Goal: Information Seeking & Learning: Learn about a topic

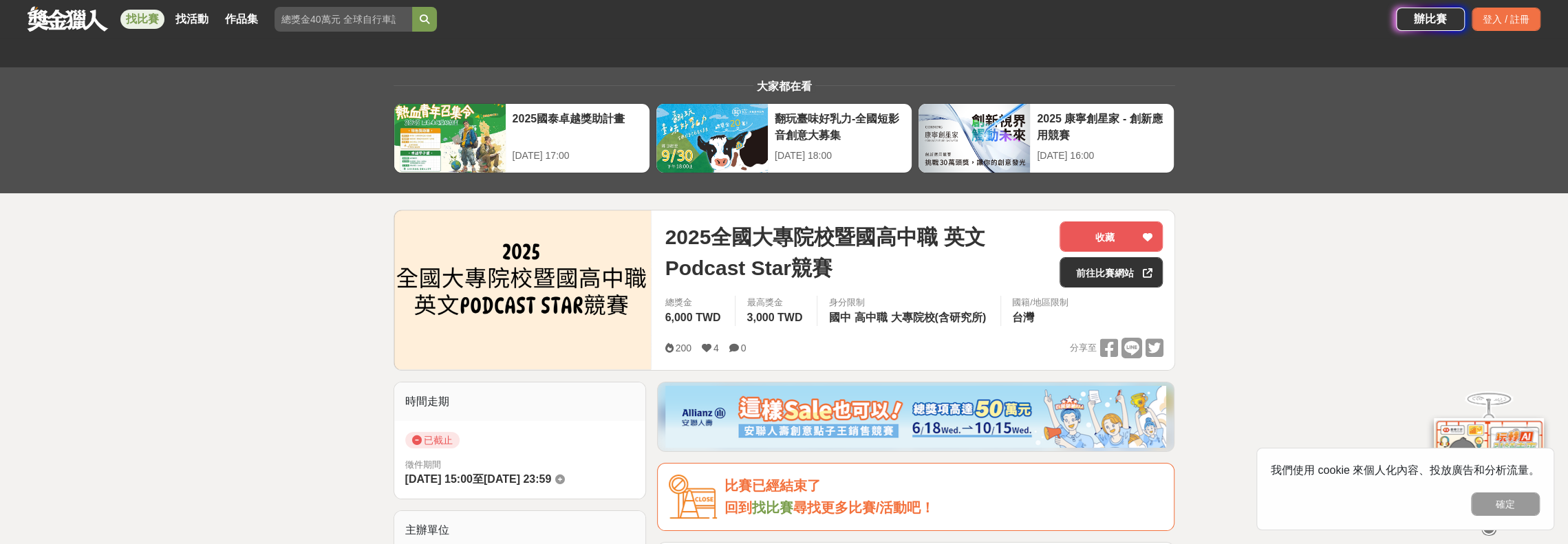
scroll to position [69, 0]
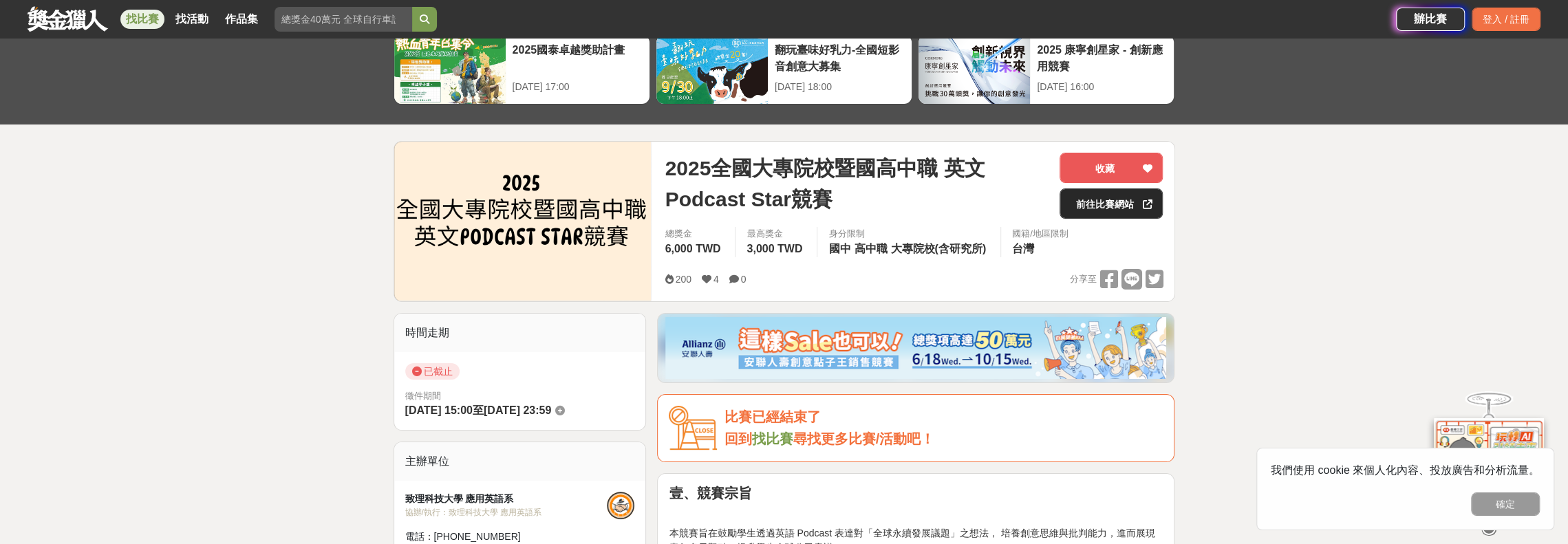
click at [1112, 198] on link "前往比賽網站" at bounding box center [1111, 203] width 103 height 30
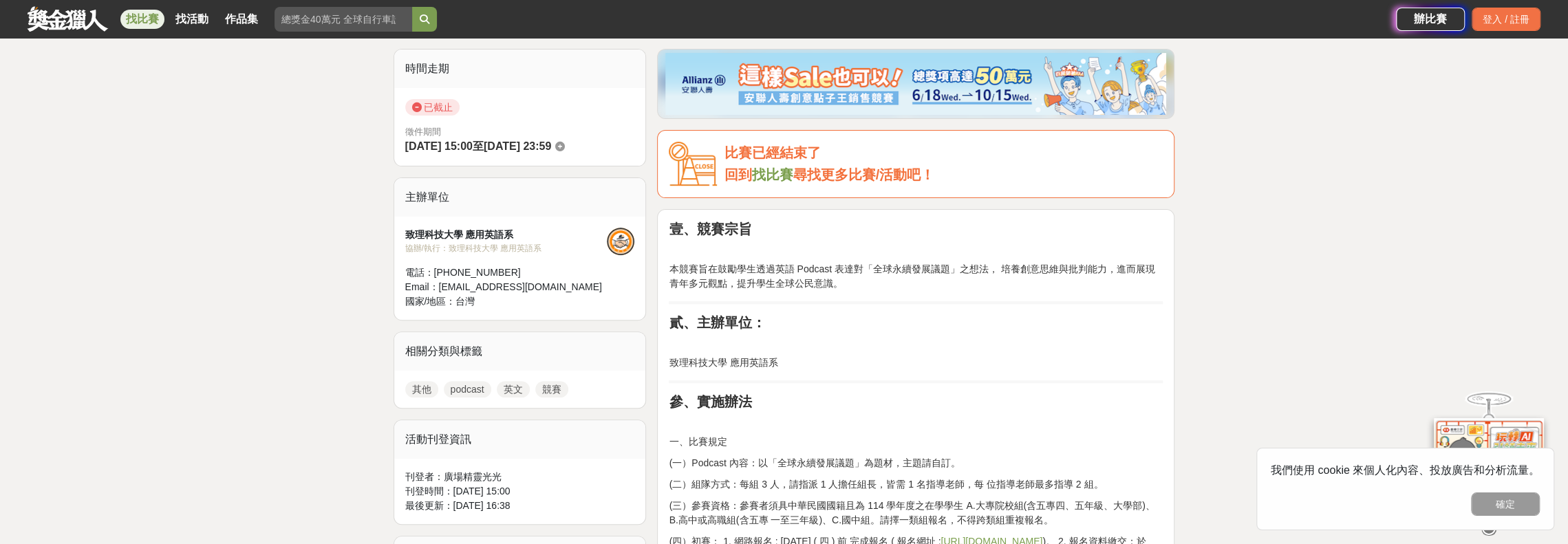
scroll to position [413, 0]
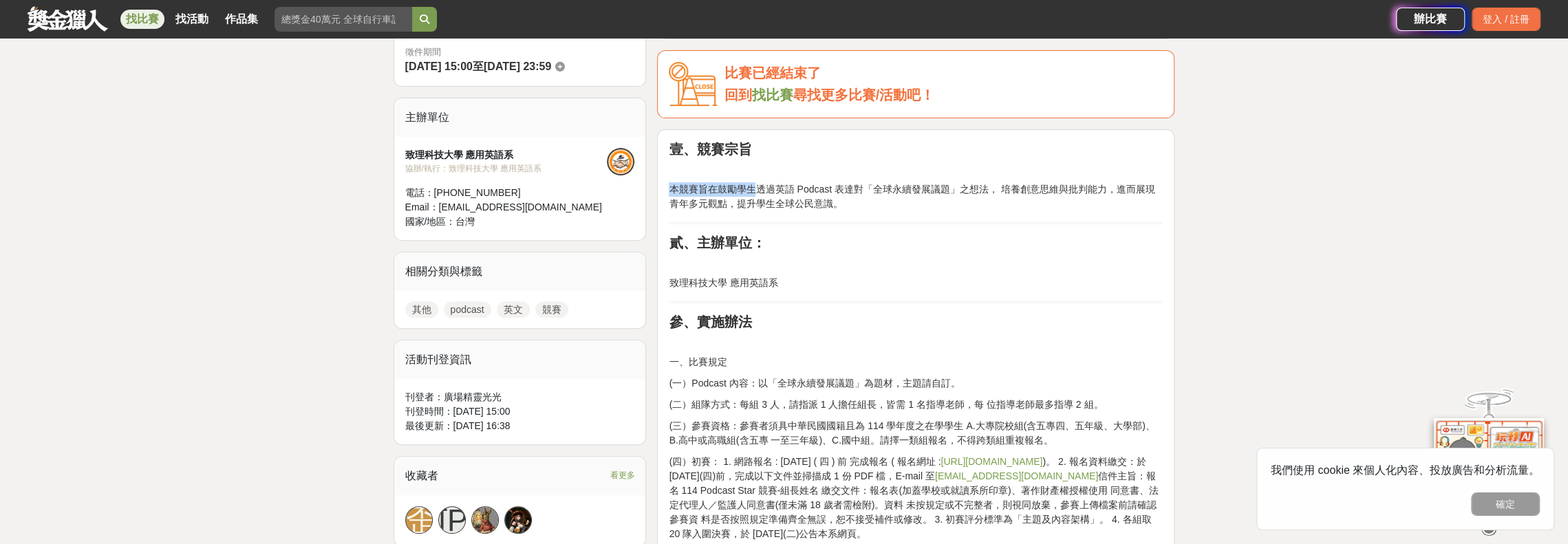
drag, startPoint x: 765, startPoint y: 190, endPoint x: 1080, endPoint y: 213, distance: 315.8
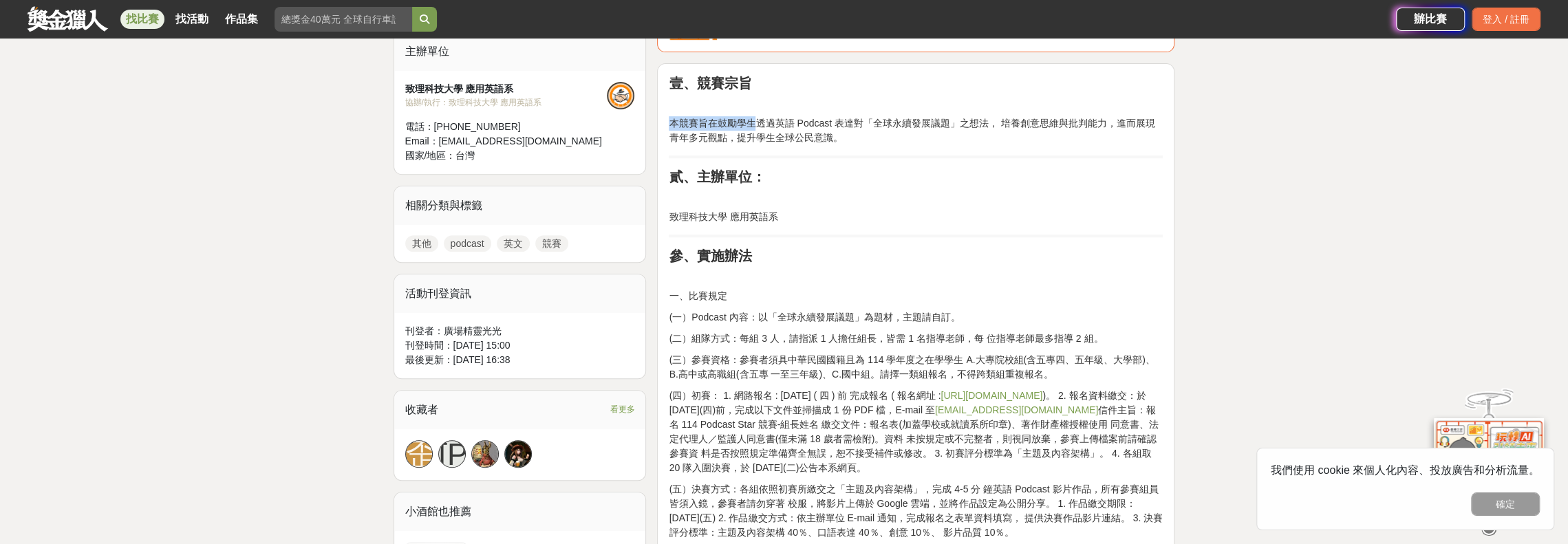
scroll to position [551, 0]
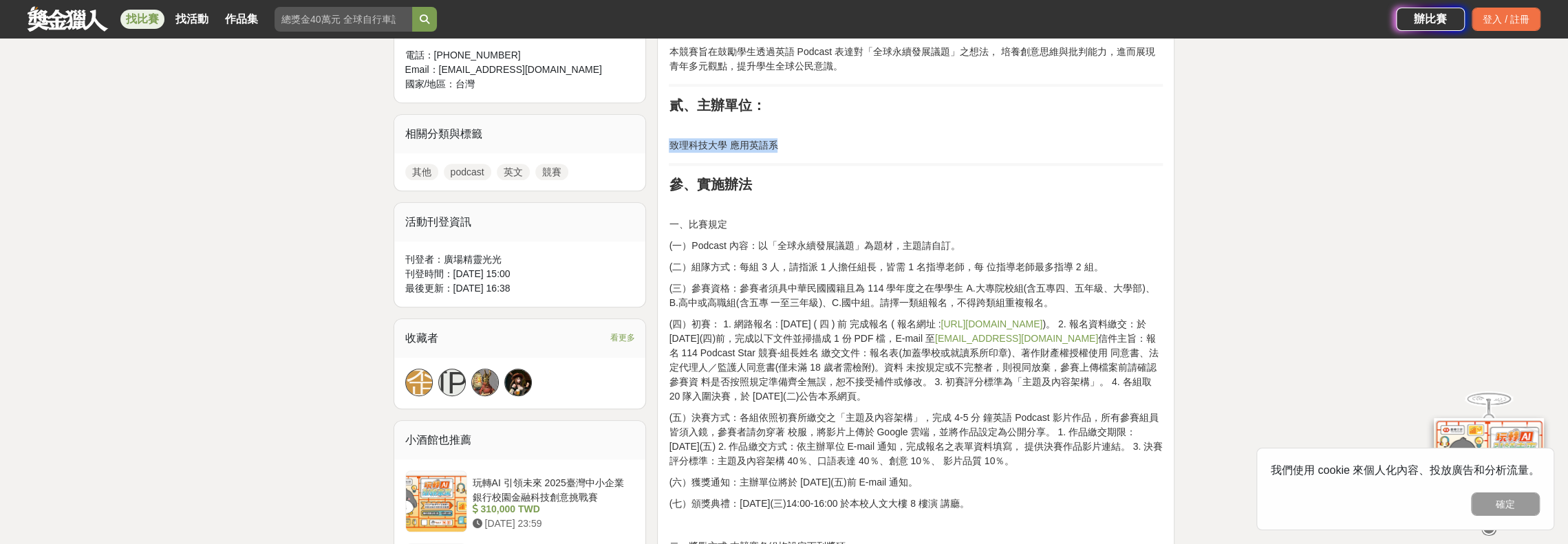
drag, startPoint x: 670, startPoint y: 141, endPoint x: 810, endPoint y: 141, distance: 140.0
click at [810, 141] on p "致理科技大學 應用英語系" at bounding box center [915, 145] width 494 height 15
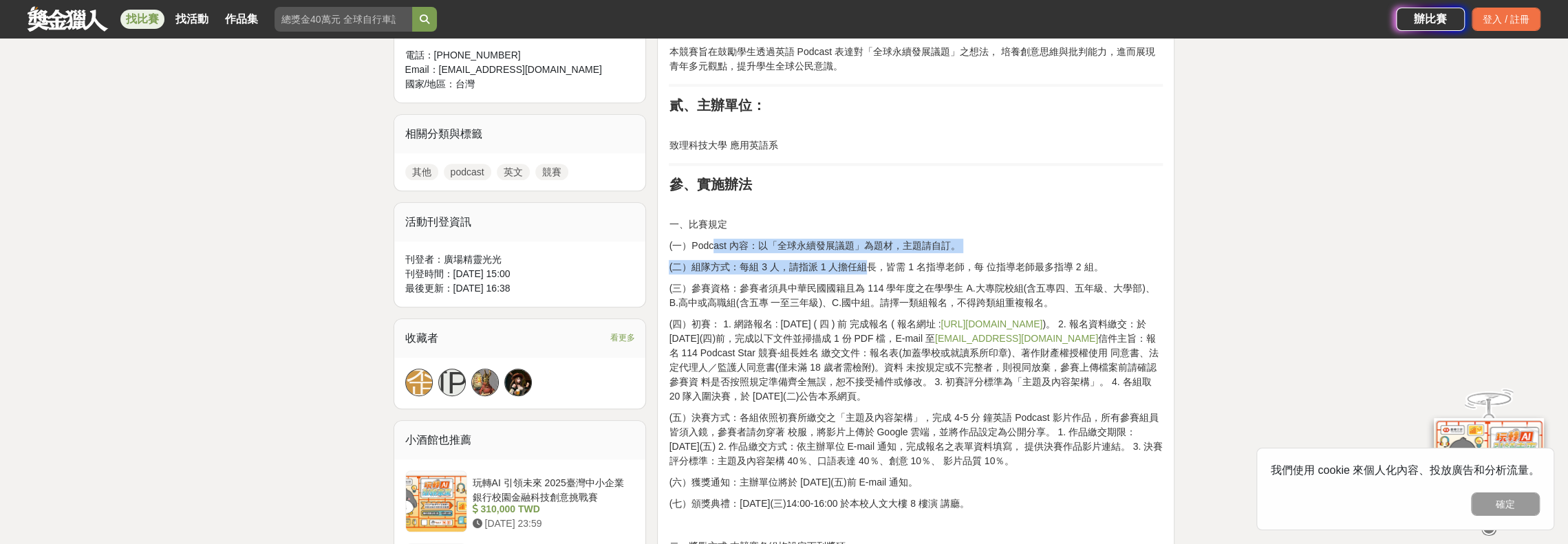
drag, startPoint x: 714, startPoint y: 246, endPoint x: 871, endPoint y: 262, distance: 157.8
click at [871, 262] on div "壹、競賽宗旨 本競賽旨在鼓勵學生透過英語 Podcast 表達對「全球永續發展議題」之想法， 培養創意思維與批判能力，進而展現青年多元觀點，提升學生全球公民意…" at bounding box center [915, 500] width 494 height 993
click at [845, 266] on p "(二）組隊方式：每組 3 人，請指派 1 人擔任組長，皆需 1 名指導老師，每 位指導老師最多指導 2 組。" at bounding box center [915, 267] width 494 height 15
drag, startPoint x: 779, startPoint y: 245, endPoint x: 1082, endPoint y: 309, distance: 309.7
click at [1082, 308] on div "壹、競賽宗旨 本競賽旨在鼓勵學生透過英語 Podcast 表達對「全球永續發展議題」之想法， 培養創意思維與批判能力，進而展現青年多元觀點，提升學生全球公民意…" at bounding box center [915, 500] width 494 height 993
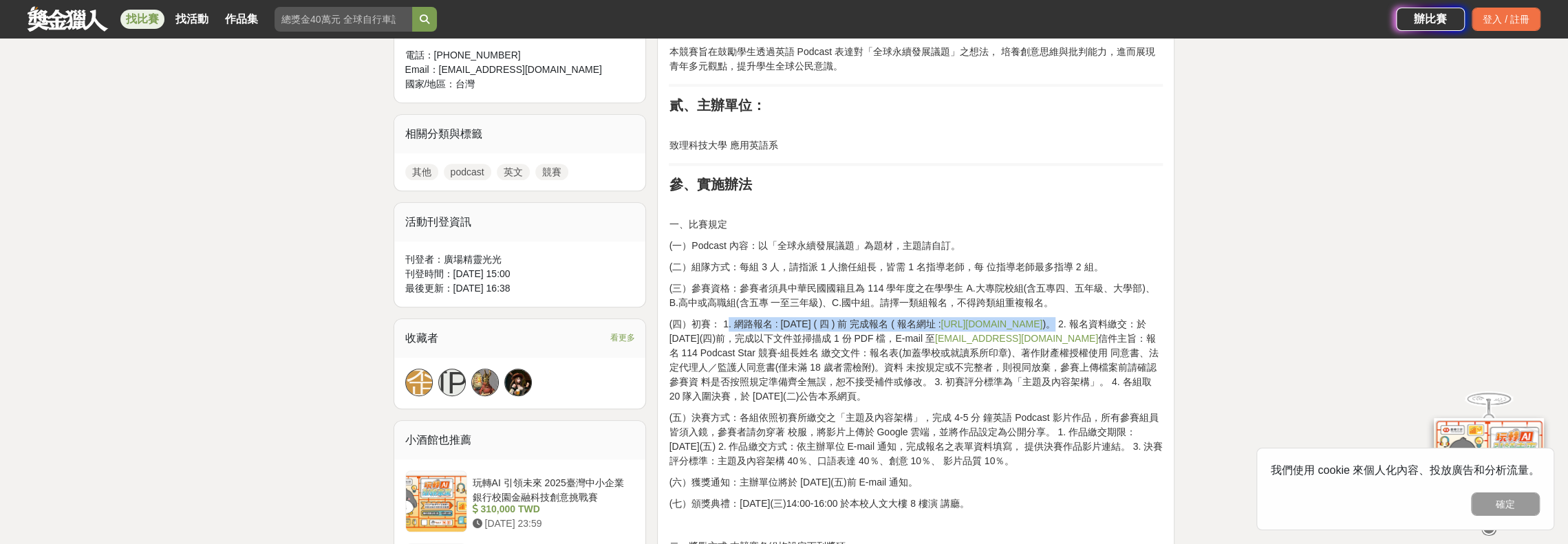
drag, startPoint x: 727, startPoint y: 321, endPoint x: 846, endPoint y: 335, distance: 119.8
click at [846, 335] on p "(四）初賽： 1. 網路報名 : [DATE] ( 四 ) 前 完成報名 ( 報名網址 : [URL][DOMAIN_NAME] )。 2. 報名資料繳交：於…" at bounding box center [915, 360] width 494 height 87
drag, startPoint x: 875, startPoint y: 341, endPoint x: 1140, endPoint y: 401, distance: 271.7
click at [1140, 401] on p "(四）初賽： 1. 網路報名 : [DATE] ( 四 ) 前 完成報名 ( 報名網址 : [URL][DOMAIN_NAME] )。 2. 報名資料繳交：於…" at bounding box center [915, 360] width 494 height 87
drag, startPoint x: 890, startPoint y: 413, endPoint x: 1022, endPoint y: 470, distance: 143.8
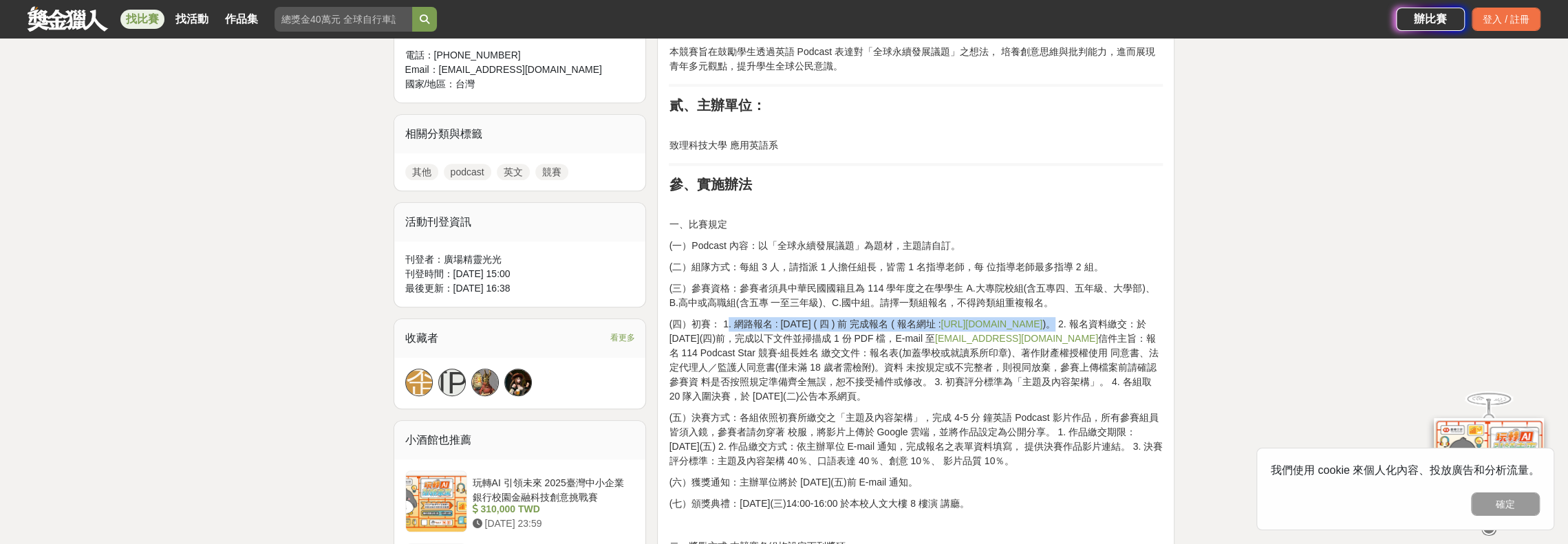
click at [1022, 470] on div "壹、競賽宗旨 本競賽旨在鼓勵學生透過英語 Podcast 表達對「全球永續發展議題」之想法， 培養創意思維與批判能力，進而展現青年多元觀點，提升學生全球公民意…" at bounding box center [915, 500] width 494 height 993
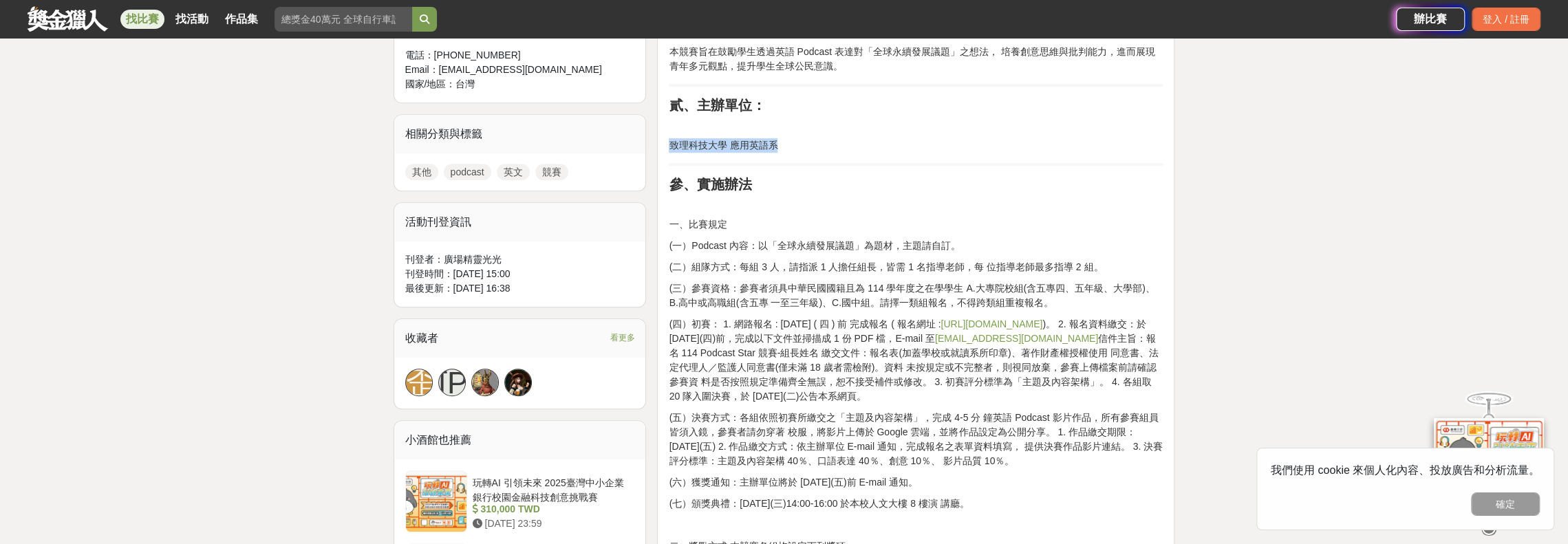
drag, startPoint x: 672, startPoint y: 143, endPoint x: 806, endPoint y: 142, distance: 134.0
click at [806, 142] on p "致理科技大學 應用英語系" at bounding box center [915, 145] width 494 height 15
copy p "致理科技大學 應用英語系"
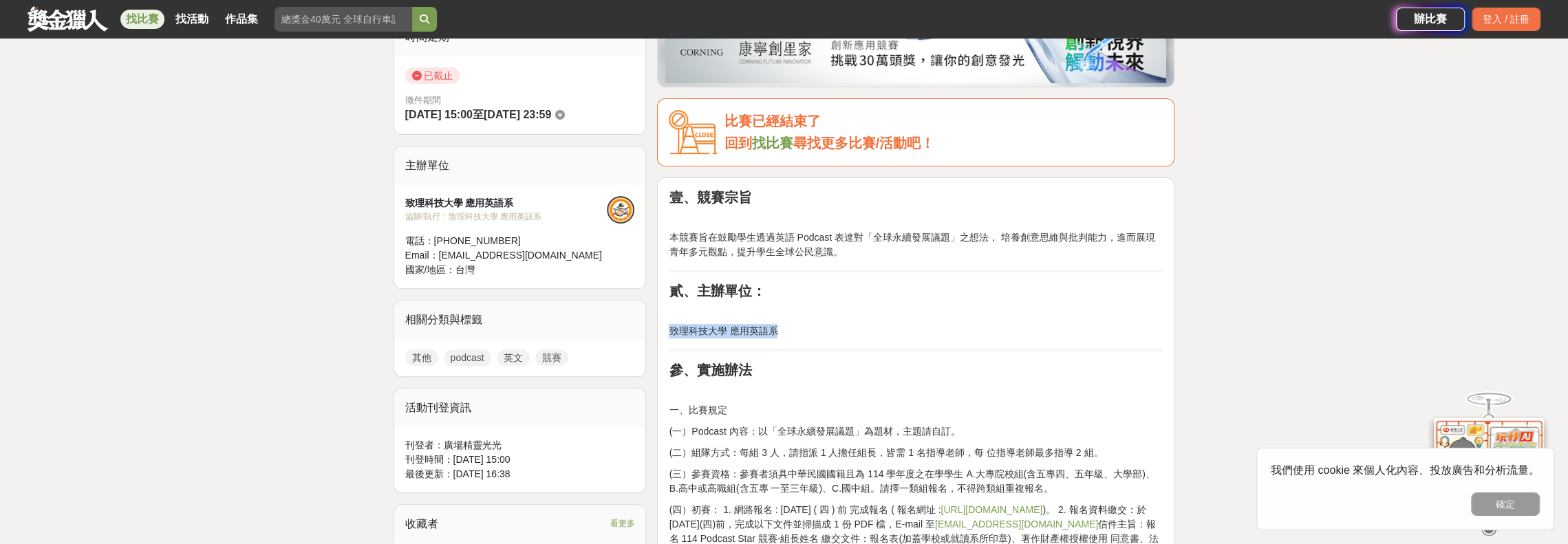
scroll to position [275, 0]
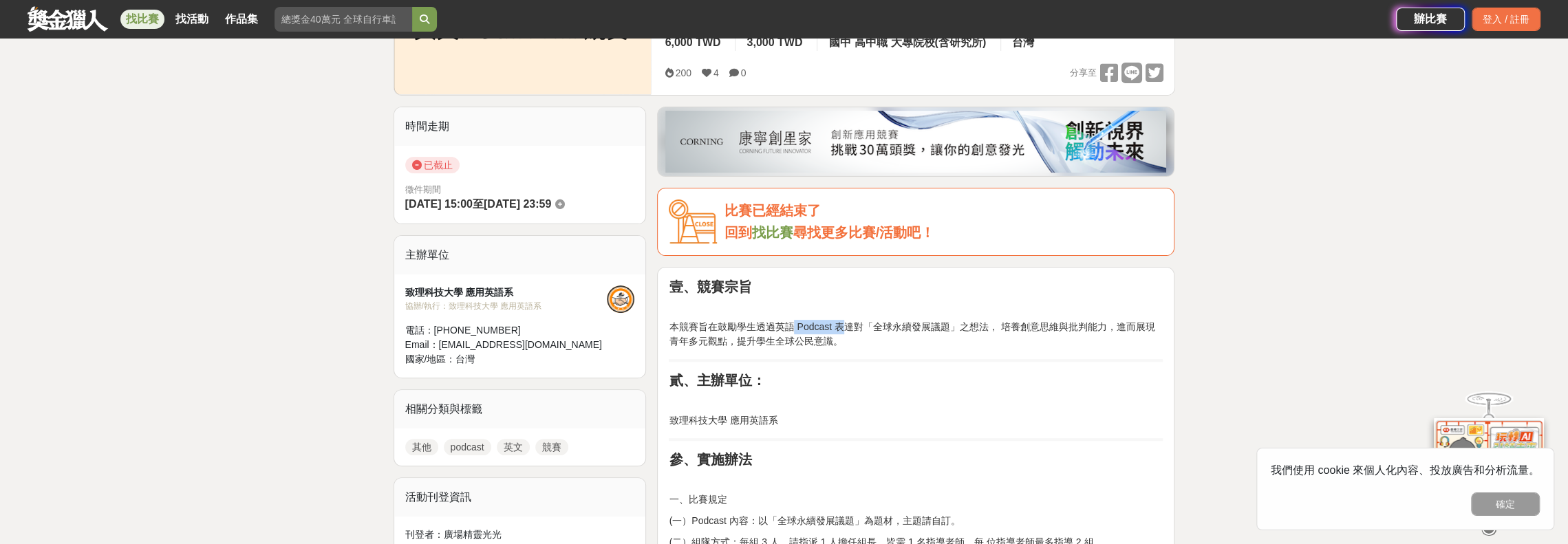
drag, startPoint x: 794, startPoint y: 322, endPoint x: 830, endPoint y: 326, distance: 36.2
click at [839, 322] on p "本競賽旨在鼓勵學生透過英語 Podcast 表達對「全球永續發展議題」之想法， 培養創意思維與批判能力，進而展現青年多元觀點，提升學生全球公民意識。" at bounding box center [915, 335] width 494 height 29
copy p "Podcast"
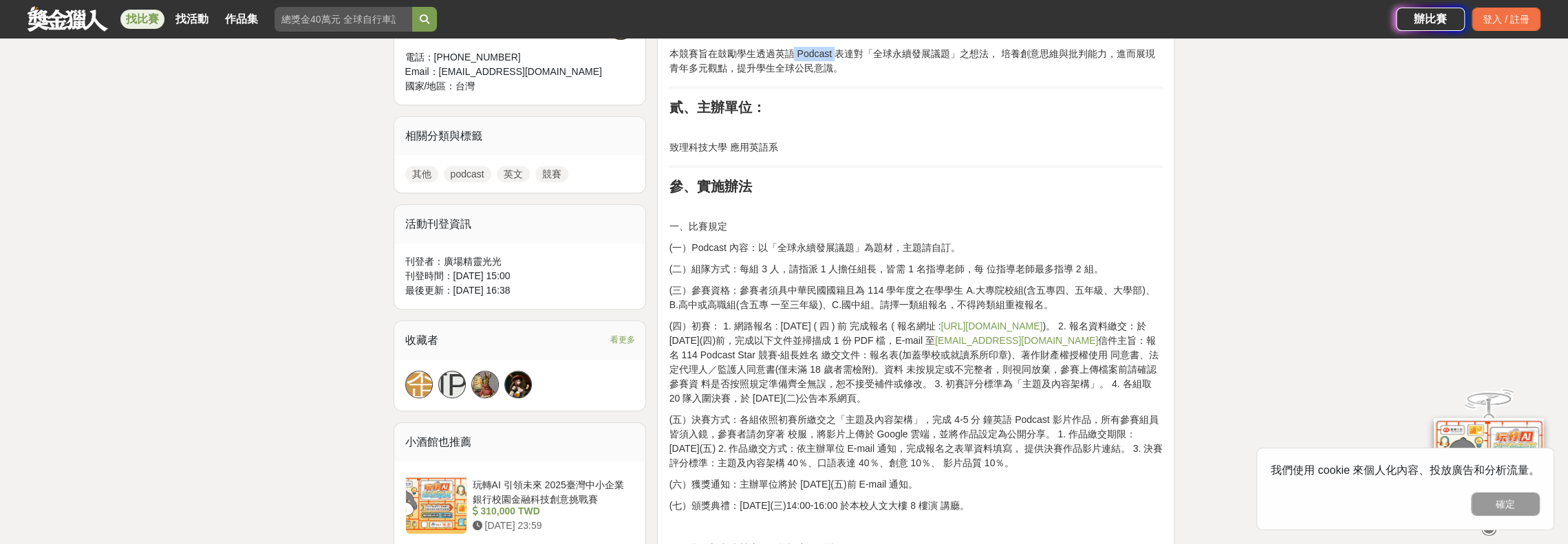
scroll to position [551, 0]
drag, startPoint x: 739, startPoint y: 239, endPoint x: 977, endPoint y: 239, distance: 238.0
click at [977, 239] on p "(一）Podcast 內容：以「全球永續發展議題」為題材，主題請自訂。" at bounding box center [915, 246] width 494 height 15
click at [967, 243] on p "(一）Podcast 內容：以「全球永續發展議題」為題材，主題請自訂。" at bounding box center [915, 246] width 494 height 15
drag, startPoint x: 772, startPoint y: 248, endPoint x: 858, endPoint y: 242, distance: 86.2
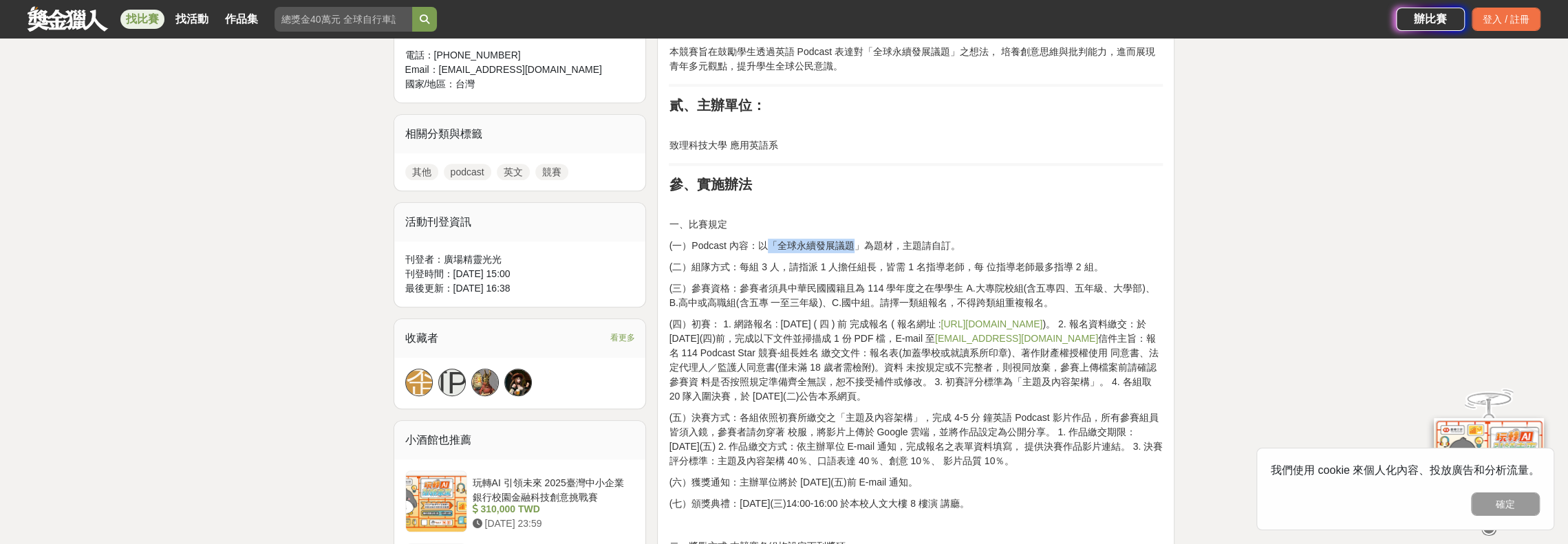
click at [858, 242] on p "(一）Podcast 內容：以「全球永續發展議題」為題材，主題請自訂。" at bounding box center [915, 246] width 494 height 15
click at [884, 271] on p "(二）組隊方式：每組 3 人，請指派 1 人擔任組長，皆需 1 名指導老師，每 位指導老師最多指導 2 組。" at bounding box center [915, 267] width 494 height 15
drag, startPoint x: 774, startPoint y: 243, endPoint x: 851, endPoint y: 243, distance: 77.0
click at [851, 243] on p "(一）Podcast 內容：以「全球永續發展議題」為題材，主題請自訂。" at bounding box center [915, 246] width 494 height 15
drag, startPoint x: 864, startPoint y: 245, endPoint x: 962, endPoint y: 242, distance: 98.0
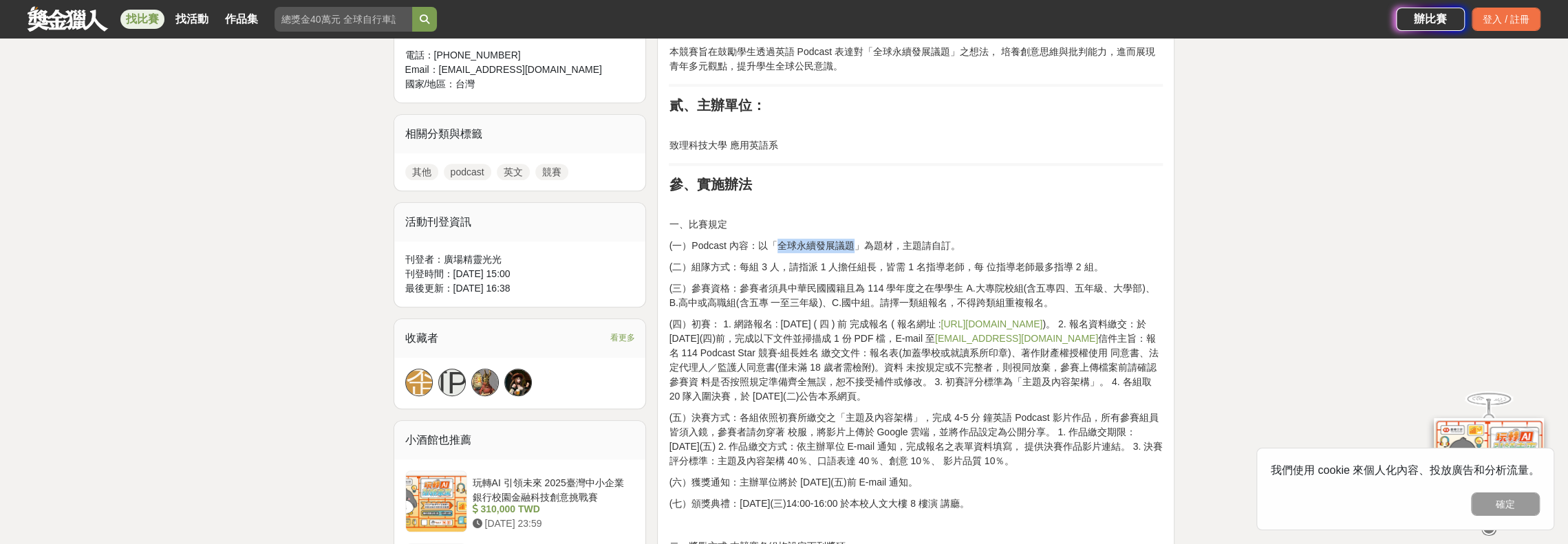
click at [962, 242] on p "(一）Podcast 內容：以「全球永續發展議題」為題材，主題請自訂。" at bounding box center [915, 246] width 494 height 15
drag, startPoint x: 747, startPoint y: 265, endPoint x: 1090, endPoint y: 259, distance: 343.1
click at [1090, 260] on p "(二）組隊方式：每組 3 人，請指派 1 人擔任組長，皆需 1 名指導老師，每 位指導老師最多指導 2 組。" at bounding box center [915, 267] width 494 height 15
click at [1052, 275] on div "壹、競賽宗旨 本競賽旨在鼓勵學生透過英語 Podcast 表達對「全球永續發展議題」之想法， 培養創意思維與批判能力，進而展現青年多元觀點，提升學生全球公民意…" at bounding box center [915, 500] width 494 height 993
drag, startPoint x: 1106, startPoint y: 267, endPoint x: 662, endPoint y: 220, distance: 446.5
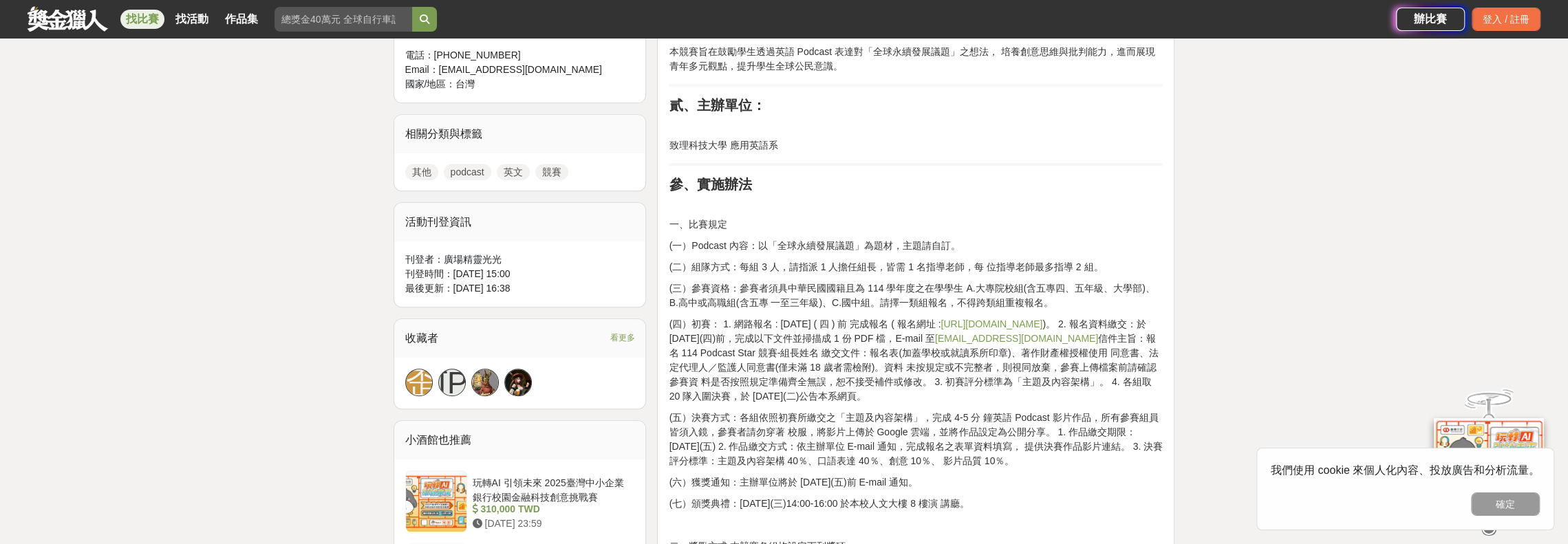
click at [662, 220] on div "壹、競賽宗旨 本競賽旨在鼓勵學生透過英語 Podcast 表達對「全球永續發展議題」之想法， 培養創意思維與批判能力，進而展現青年多元觀點，提升學生全球公民意…" at bounding box center [915, 503] width 517 height 1023
drag, startPoint x: 992, startPoint y: 262, endPoint x: 963, endPoint y: 291, distance: 41.0
click at [991, 262] on p "(二）組隊方式：每組 3 人，請指派 1 人擔任組長，皆需 1 名指導老師，每 位指導老師最多指導 2 組。" at bounding box center [915, 267] width 494 height 15
drag, startPoint x: 1069, startPoint y: 304, endPoint x: 655, endPoint y: 218, distance: 422.8
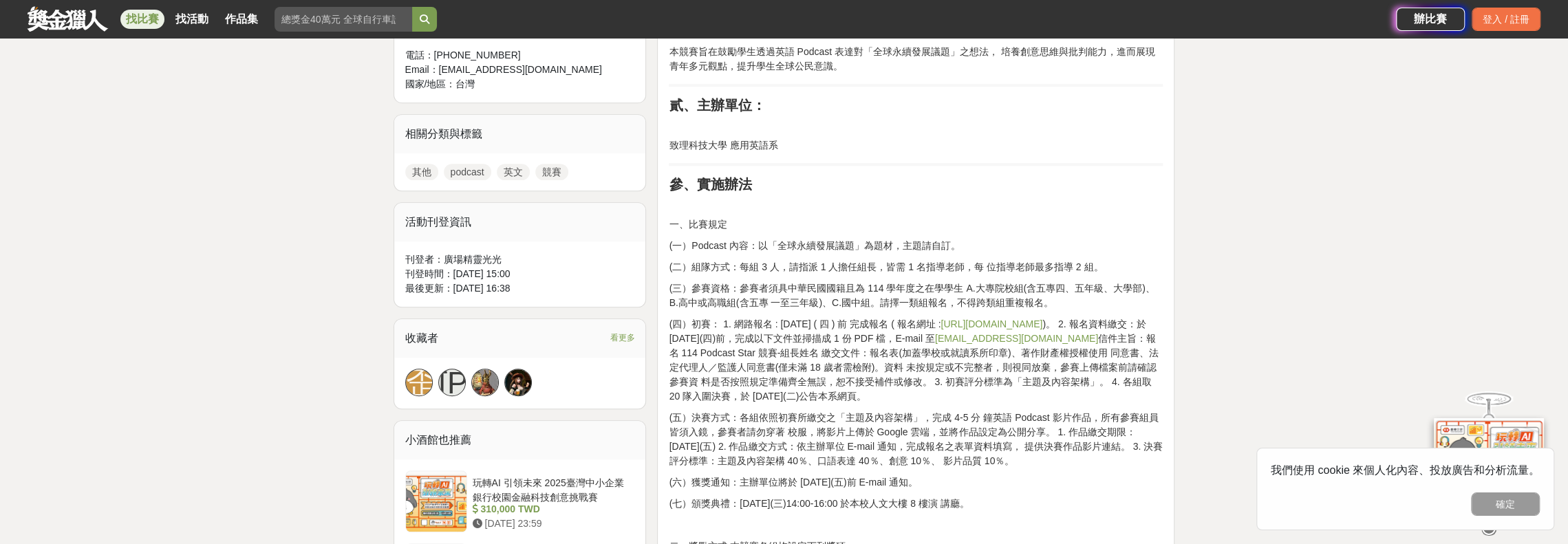
click at [866, 317] on p "(四）初賽： 1. 網路報名 : [DATE] ( 四 ) 前 完成報名 ( 報名網址 : [URL][DOMAIN_NAME] )。 2. 報名資料繳交：於…" at bounding box center [915, 360] width 494 height 87
drag, startPoint x: 1158, startPoint y: 397, endPoint x: 653, endPoint y: 215, distance: 536.8
click at [945, 191] on h2 "參、實施辦法" at bounding box center [915, 184] width 494 height 16
drag, startPoint x: 1046, startPoint y: 300, endPoint x: 665, endPoint y: 176, distance: 400.7
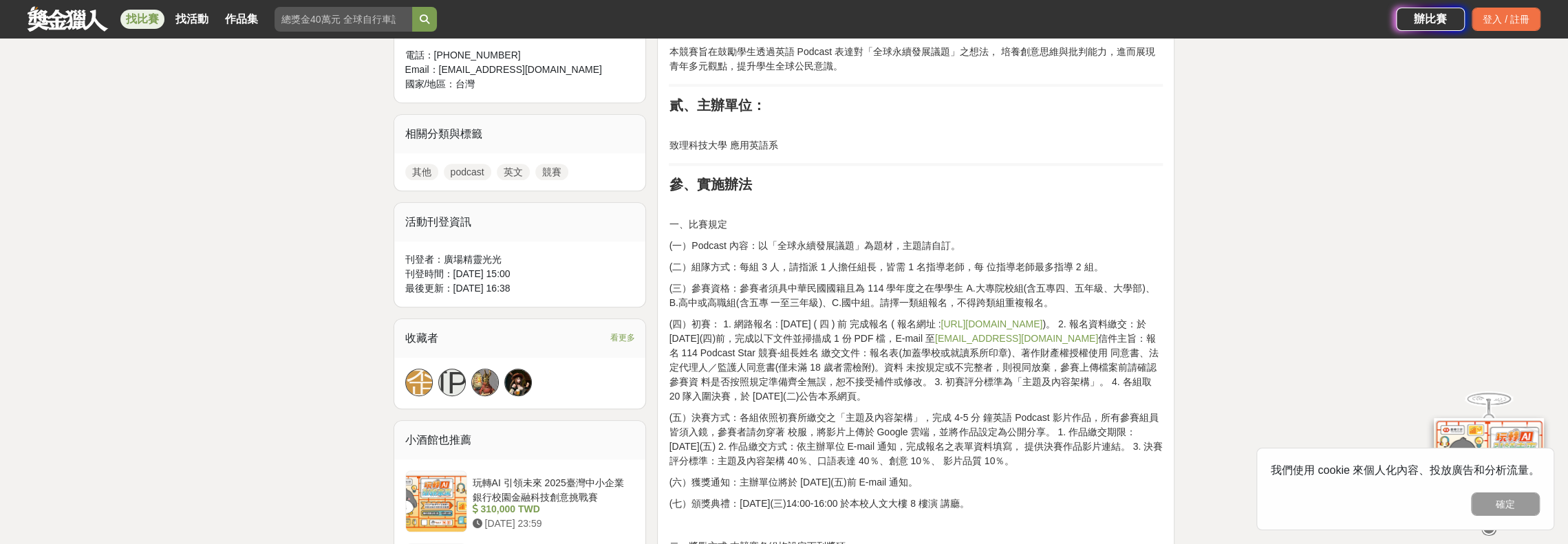
click at [665, 176] on div "壹、競賽宗旨 本競賽旨在鼓勵學生透過英語 Podcast 表達對「全球永續發展議題」之想法， 培養創意思維與批判能力，進而展現青年多元觀點，提升學生全球公民意…" at bounding box center [915, 503] width 517 height 1023
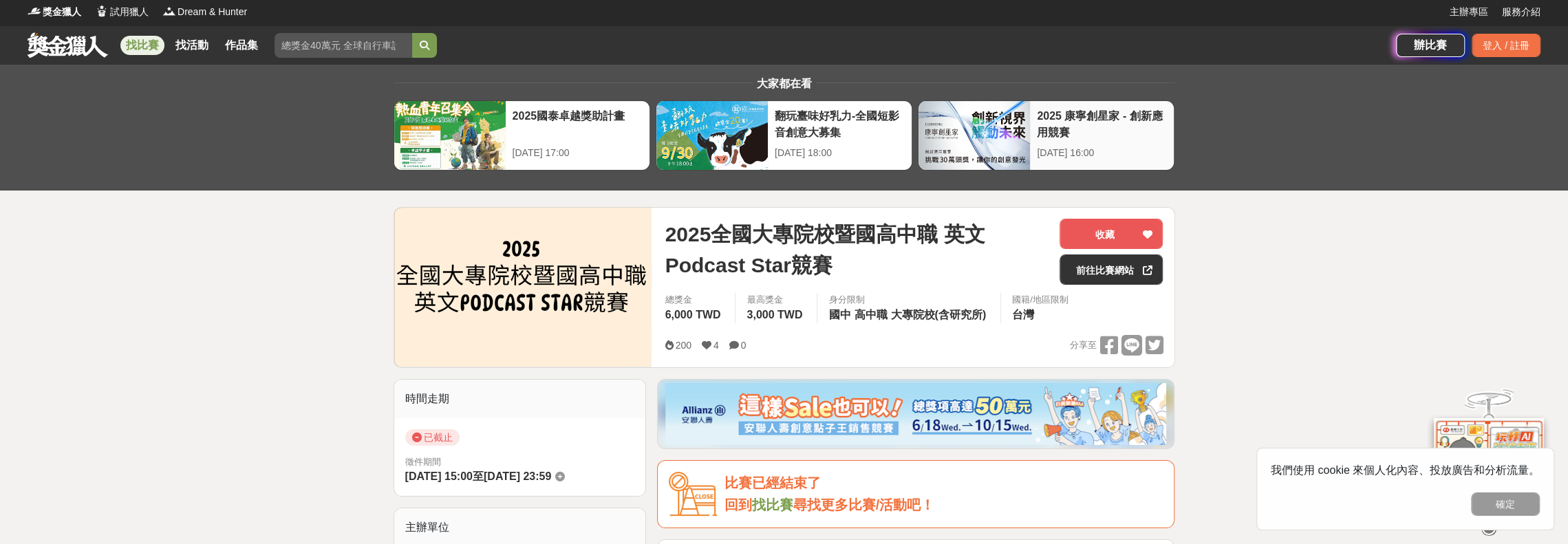
scroll to position [0, 0]
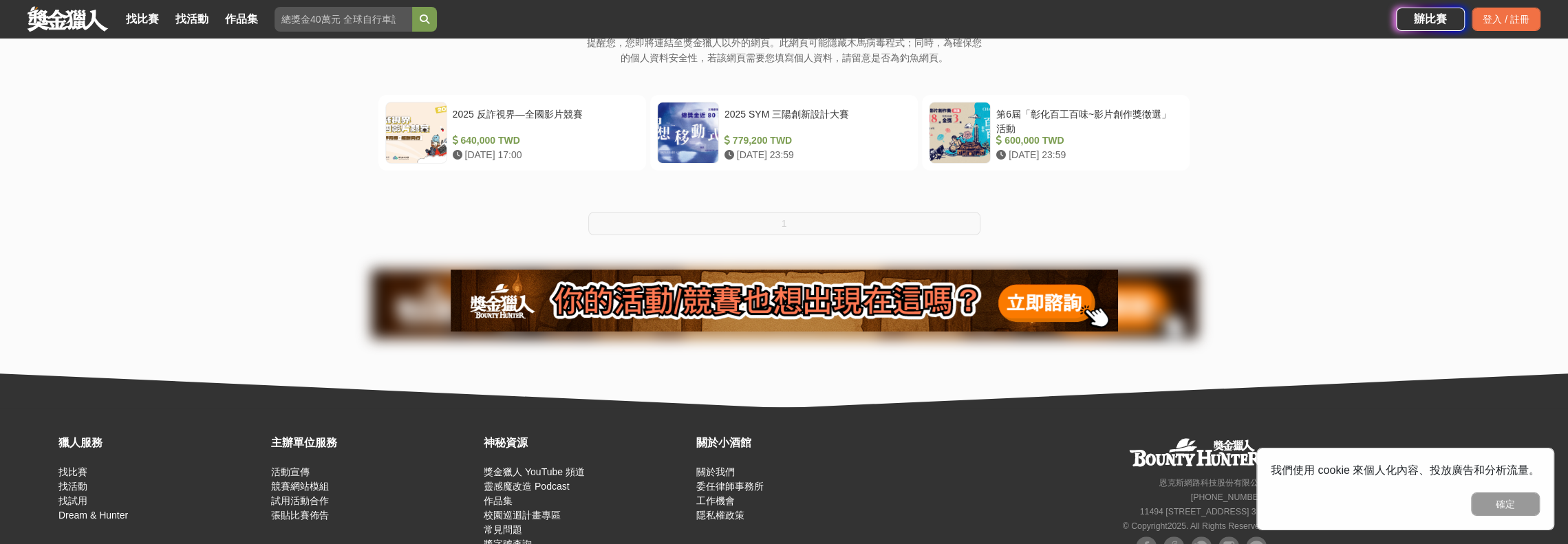
scroll to position [275, 0]
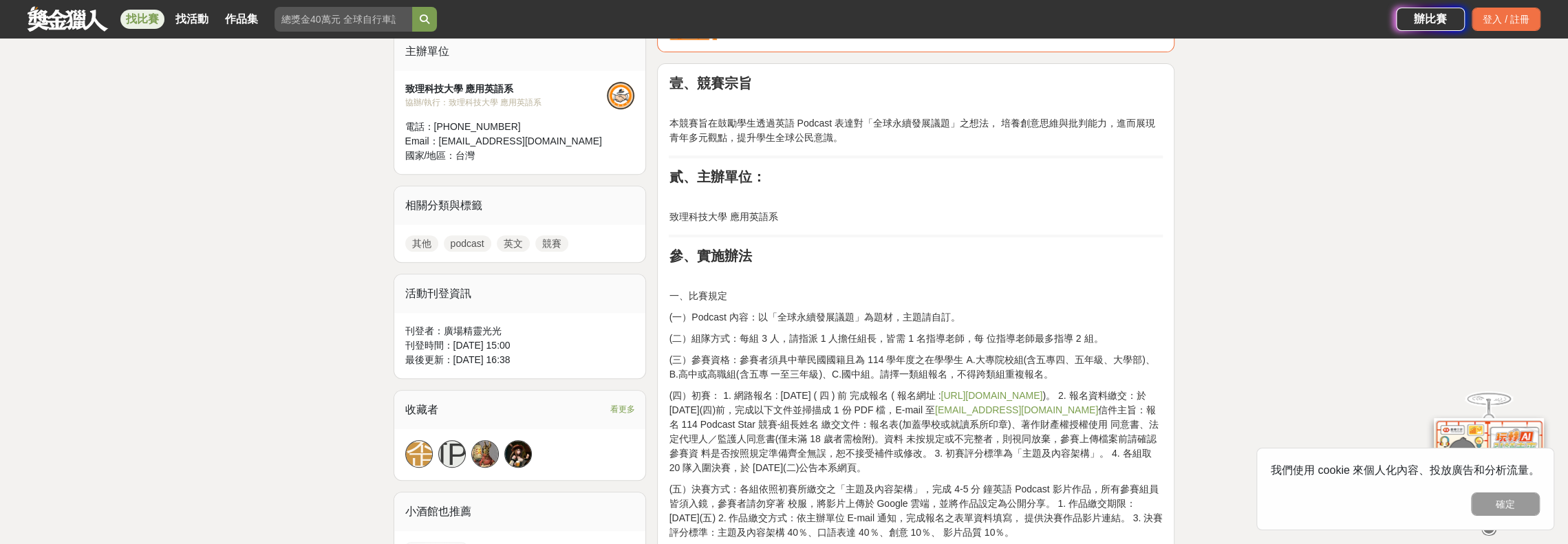
scroll to position [482, 0]
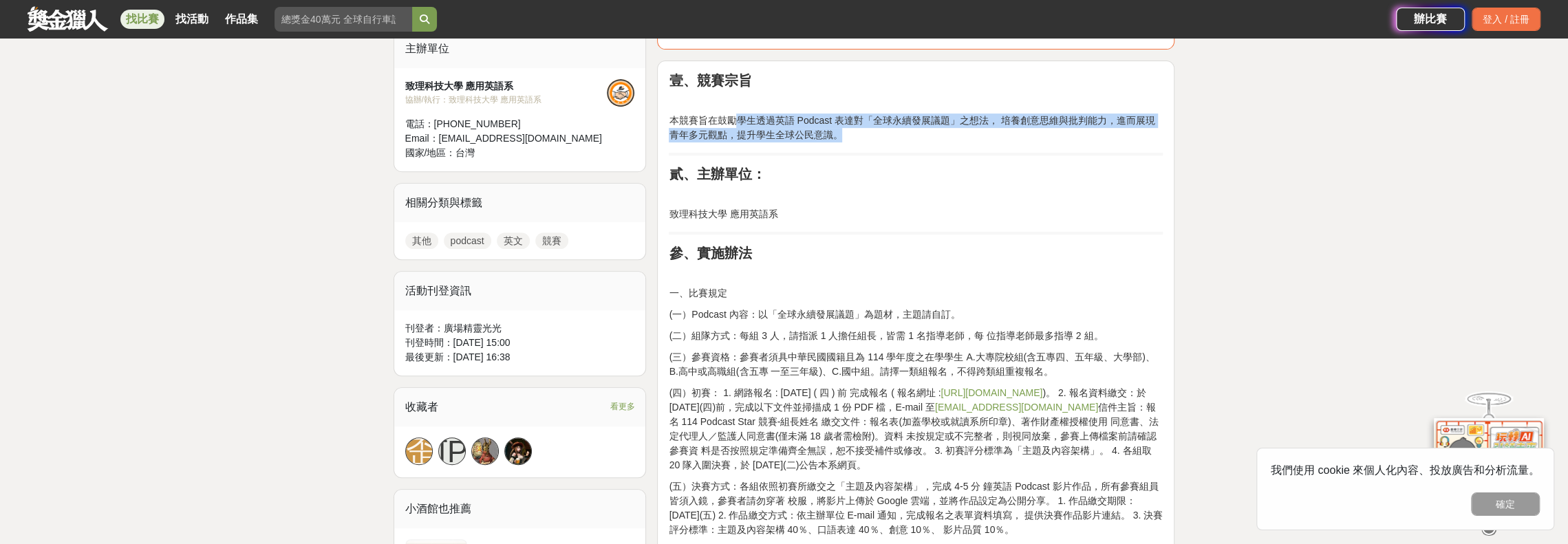
drag, startPoint x: 738, startPoint y: 116, endPoint x: 876, endPoint y: 130, distance: 138.7
click at [876, 130] on p "本競賽旨在鼓勵學生透過英語 Podcast 表達對「全球永續發展議題」之想法， 培養創意思維與批判能力，進而展現青年多元觀點，提升學生全球公民意識。" at bounding box center [915, 128] width 494 height 29
click at [846, 132] on p "本競賽旨在鼓勵學生透過英語 Podcast 表達對「全球永續發展議題」之想法， 培養創意思維與批判能力，進而展現青年多元觀點，提升學生全球公民意識。" at bounding box center [915, 128] width 494 height 29
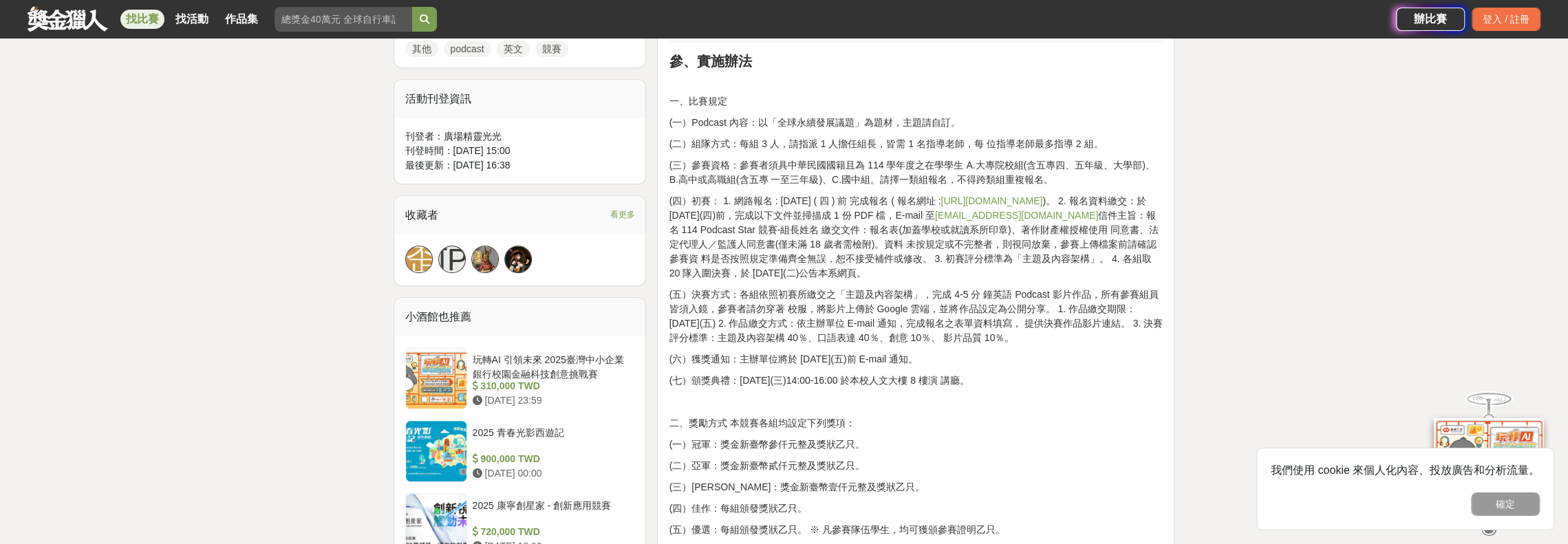
scroll to position [688, 0]
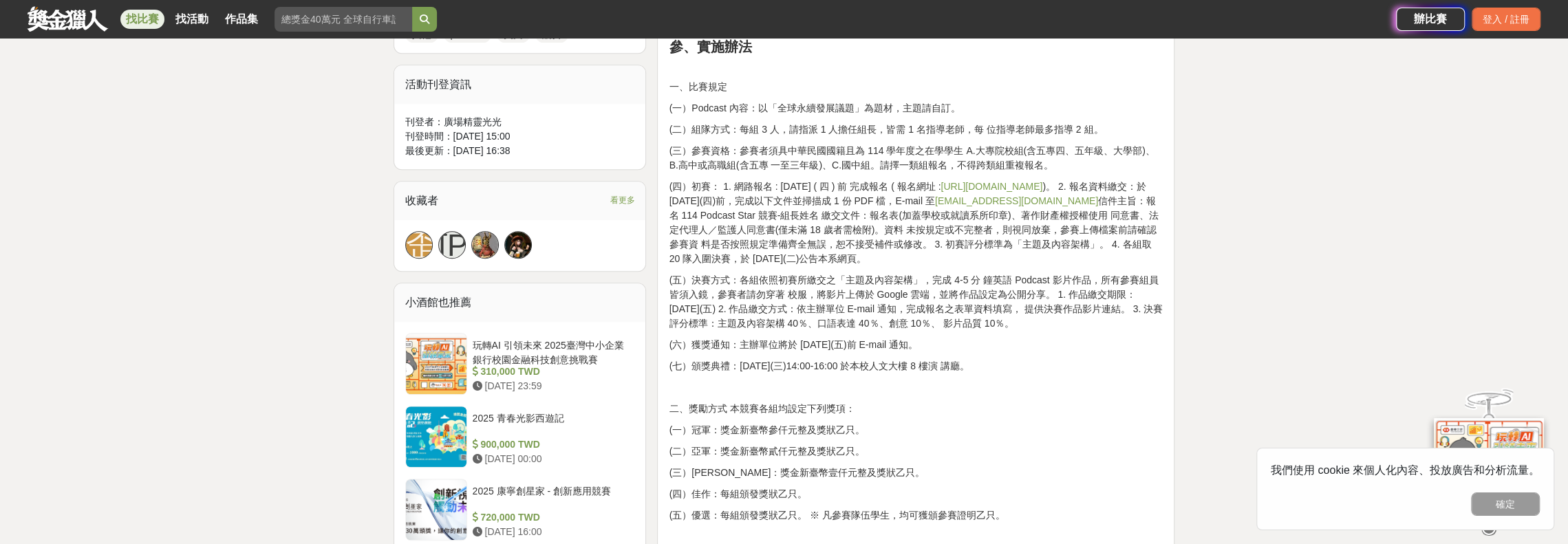
drag, startPoint x: 759, startPoint y: 104, endPoint x: 981, endPoint y: 110, distance: 222.1
click at [981, 110] on p "(一）Podcast 內容：以「全球永續發展議題」為題材，主題請自訂。" at bounding box center [915, 108] width 494 height 15
drag, startPoint x: 693, startPoint y: 106, endPoint x: 962, endPoint y: 101, distance: 269.0
click at [962, 101] on p "(一）Podcast 內容：以「全球永續發展議題」為題材，主題請自訂。" at bounding box center [915, 108] width 494 height 15
drag, startPoint x: 723, startPoint y: 121, endPoint x: 1120, endPoint y: 128, distance: 397.1
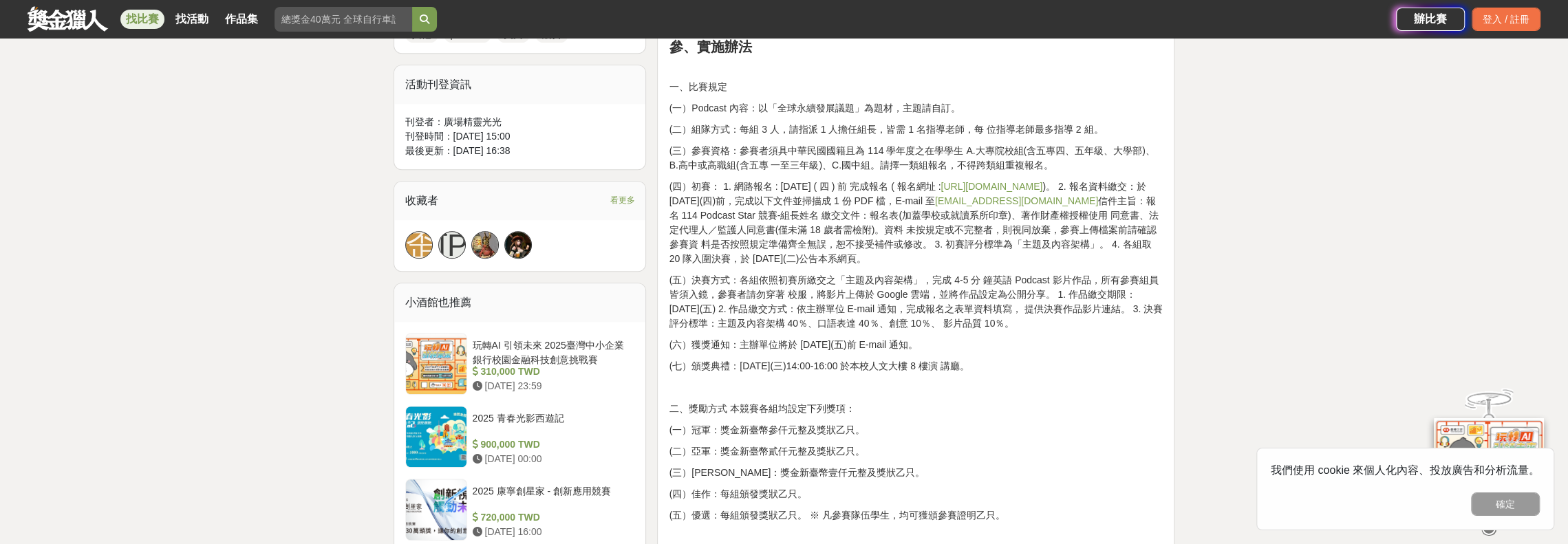
click at [1120, 128] on p "(二）組隊方式：每組 3 人，請指派 1 人擔任組長，皆需 1 名指導老師，每 位指導老師最多指導 2 組。" at bounding box center [915, 129] width 494 height 15
click at [1110, 141] on div "壹、競賽宗旨 本競賽旨在鼓勵學生透過英語 Podcast 表達對「全球永續發展議題」之想法， 培養創意思維與批判能力，進而展現青年多元觀點，提升學生全球公民意…" at bounding box center [915, 362] width 494 height 993
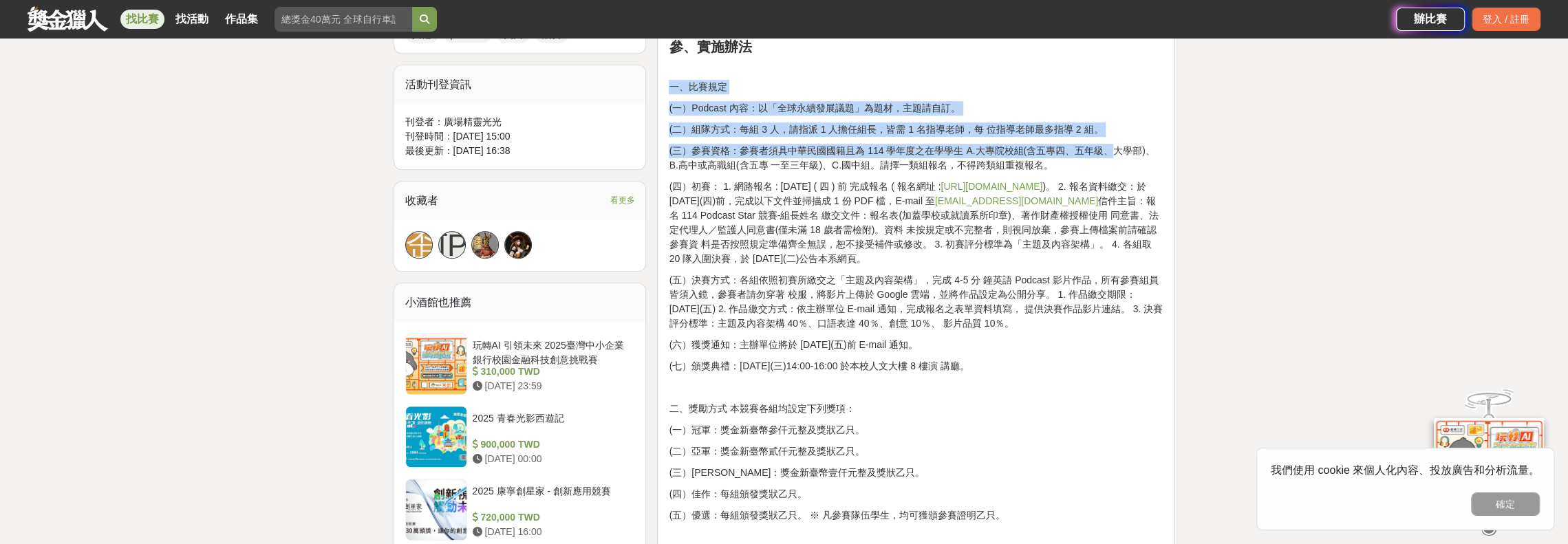
drag, startPoint x: 1111, startPoint y: 135, endPoint x: 658, endPoint y: 73, distance: 457.2
click at [658, 73] on div "壹、競賽宗旨 本競賽旨在鼓勵學生透過英語 Podcast 表達對「全球永續發展議題」之想法， 培養創意思維與批判能力，進而展現青年多元觀點，提升學生全球公民意…" at bounding box center [915, 366] width 517 height 1023
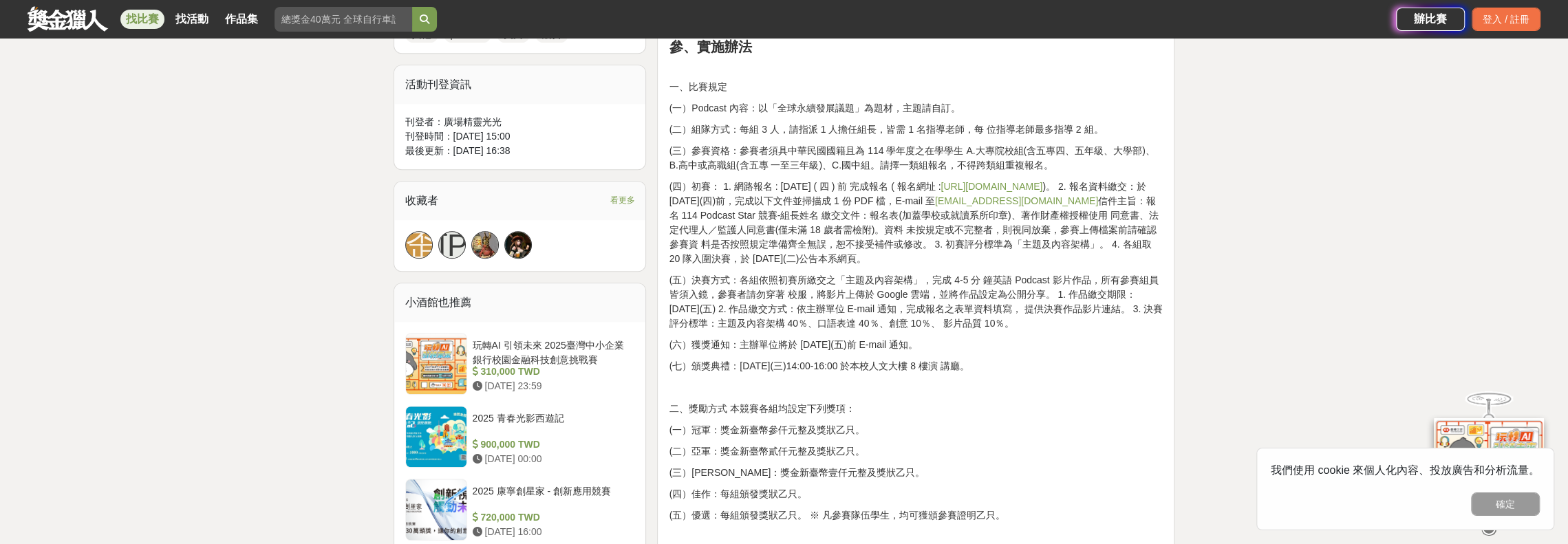
click at [753, 164] on p "(三）參賽資格：參賽者須具中華民國國籍且為 114 學年度之在學學生 A.大專院校組(含五專四、五年級、大學部)、B.高中或高職組(含五專 一至三年級)、C.…" at bounding box center [915, 159] width 494 height 29
drag, startPoint x: 1025, startPoint y: 371, endPoint x: 670, endPoint y: 271, distance: 368.8
click at [670, 271] on div "壹、競賽宗旨 本競賽旨在鼓勵學生透過英語 Podcast 表達對「全球永續發展議題」之想法， 培養創意思維與批判能力，進而展現青年多元觀點，提升學生全球公民意…" at bounding box center [915, 362] width 494 height 993
drag, startPoint x: 808, startPoint y: 278, endPoint x: 858, endPoint y: 279, distance: 50.0
click at [809, 278] on p "(五）決賽方式：各組依照初賽所繳交之「主題及內容架構」，完成 4-5 分 鐘英語 Podcast 影片作品，所有參賽組員皆須入鏡，參賽者請勿穿著 校服，將影片…" at bounding box center [915, 302] width 494 height 58
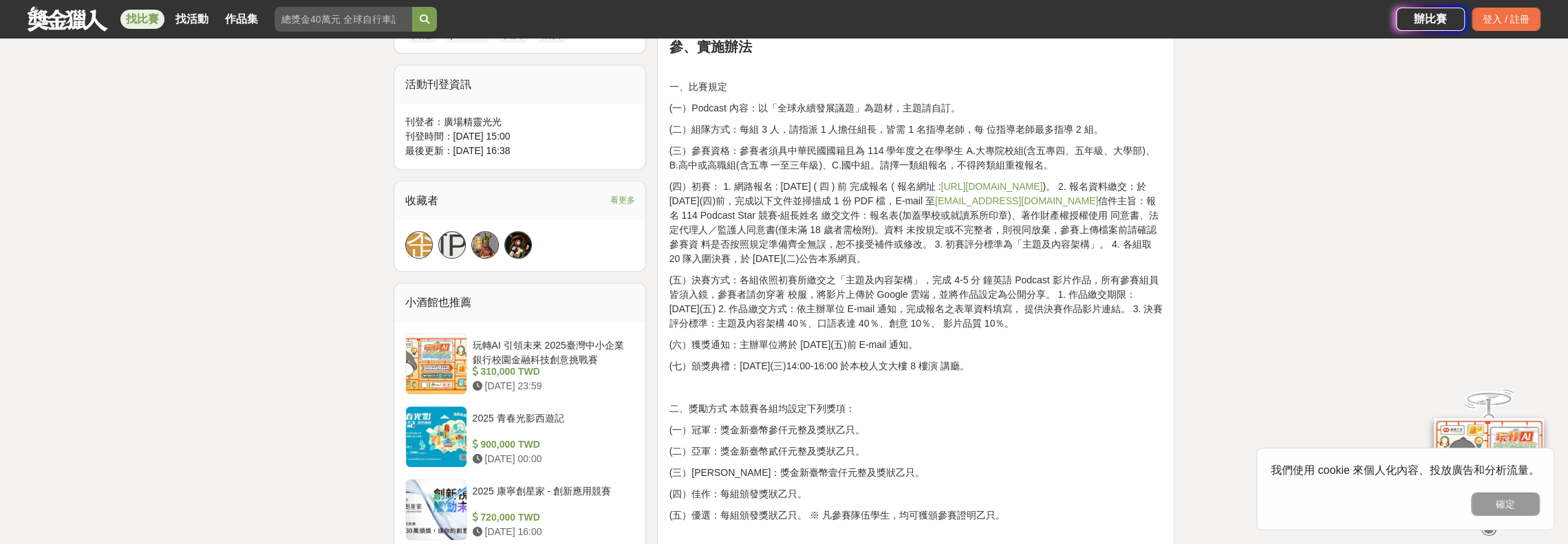
click at [1065, 290] on p "(五）決賽方式：各組依照初賽所繳交之「主題及內容架構」，完成 4-5 分 鐘英語 Podcast 影片作品，所有參賽組員皆須入鏡，參賽者請勿穿著 校服，將影片…" at bounding box center [915, 302] width 494 height 58
click at [1138, 278] on p "(五）決賽方式：各組依照初賽所繳交之「主題及內容架構」，完成 4-5 分 鐘英語 Podcast 影片作品，所有參賽組員皆須入鏡，參賽者請勿穿著 校服，將影片…" at bounding box center [915, 302] width 494 height 58
drag, startPoint x: 783, startPoint y: 291, endPoint x: 1032, endPoint y: 291, distance: 249.0
click at [1032, 291] on p "(五）決賽方式：各組依照初賽所繳交之「主題及內容架構」，完成 4-5 分 鐘英語 Podcast 影片作品，所有參賽組員皆須入鏡，參賽者請勿穿著 校服，將影片…" at bounding box center [915, 302] width 494 height 58
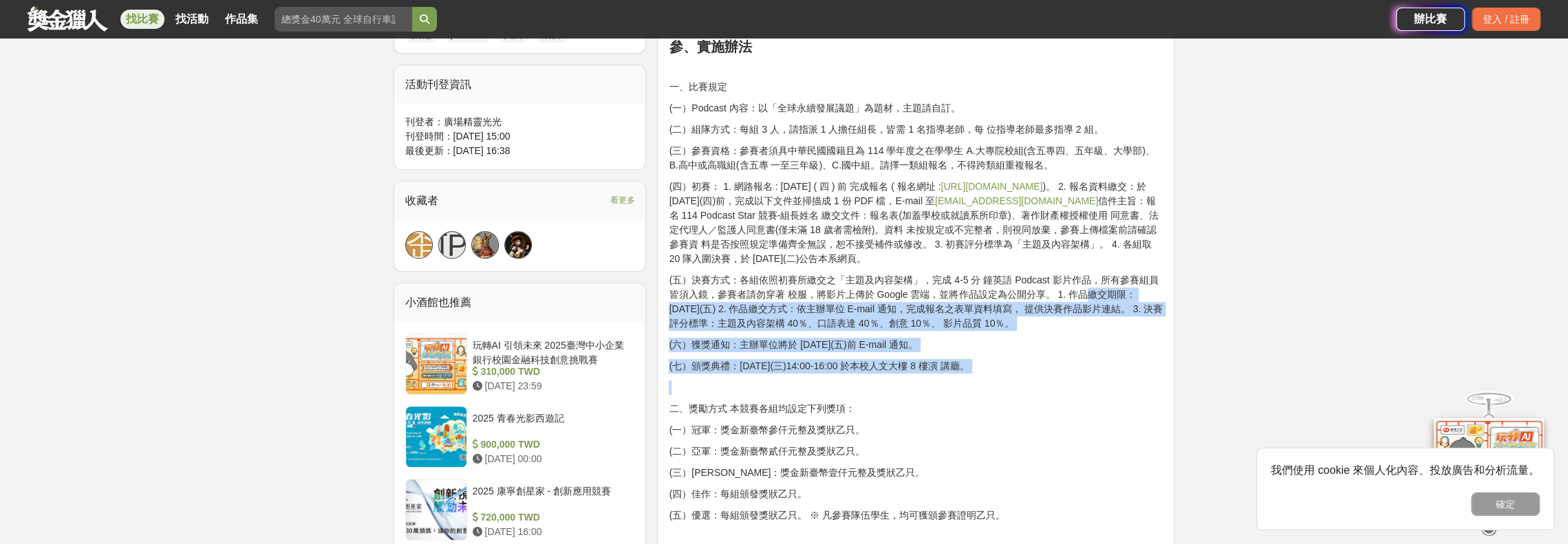
drag, startPoint x: 1089, startPoint y: 291, endPoint x: 1056, endPoint y: 378, distance: 93.0
click at [1056, 378] on div "壹、競賽宗旨 本競賽旨在鼓勵學生透過英語 Podcast 表達對「全球永續發展議題」之想法， 培養創意思維與批判能力，進而展現青年多元觀點，提升學生全球公民意…" at bounding box center [915, 362] width 494 height 993
click at [935, 371] on p "(七）頒獎典禮：[DATE](三)14:00-16:00 於本校人文大樓 8 樓演 講廳。" at bounding box center [915, 366] width 494 height 15
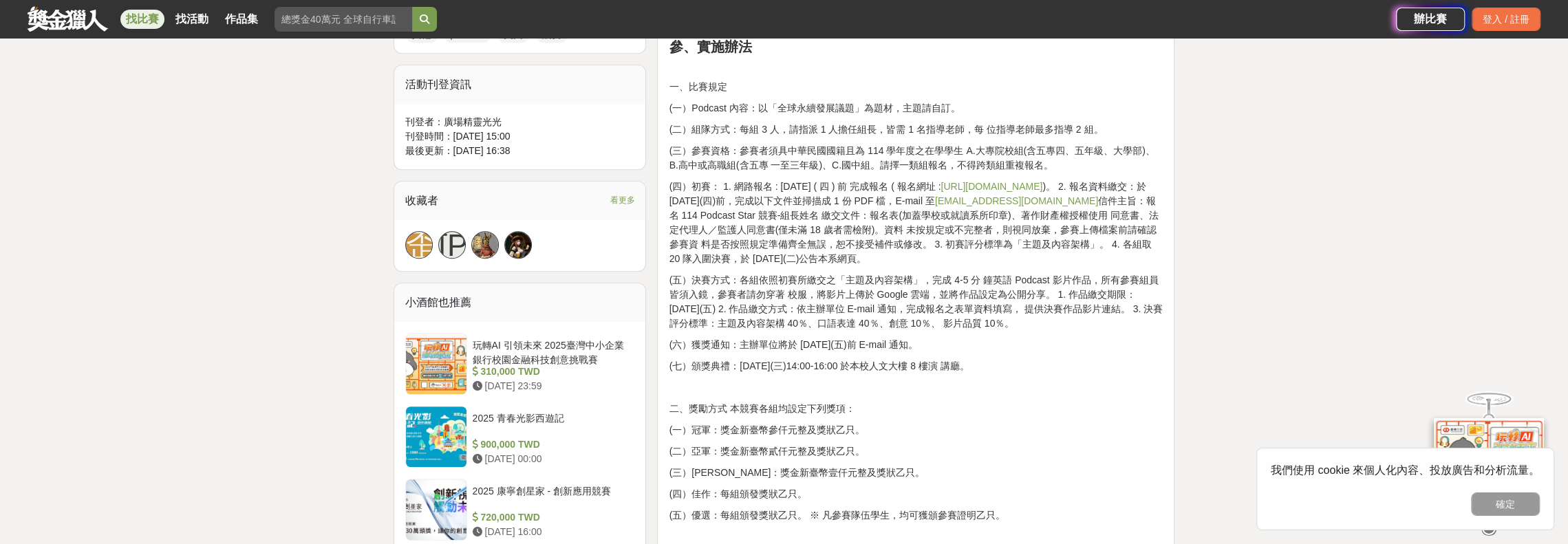
click at [895, 345] on p "(六）獲獎通知：主辦單位將於 [DATE](五)前 E-mail 通知。" at bounding box center [915, 345] width 494 height 15
drag, startPoint x: 895, startPoint y: 318, endPoint x: 903, endPoint y: 285, distance: 34.0
click at [895, 316] on p "(五）決賽方式：各組依照初賽所繳交之「主題及內容架構」，完成 4-5 分 鐘英語 Podcast 影片作品，所有參賽組員皆須入鏡，參賽者請勿穿著 校服，將影片…" at bounding box center [915, 302] width 494 height 58
click at [903, 285] on p "(五）決賽方式：各組依照初賽所繳交之「主題及內容架構」，完成 4-5 分 鐘英語 Podcast 影片作品，所有參賽組員皆須入鏡，參賽者請勿穿著 校服，將影片…" at bounding box center [915, 302] width 494 height 58
drag, startPoint x: 911, startPoint y: 278, endPoint x: 939, endPoint y: 281, distance: 28.2
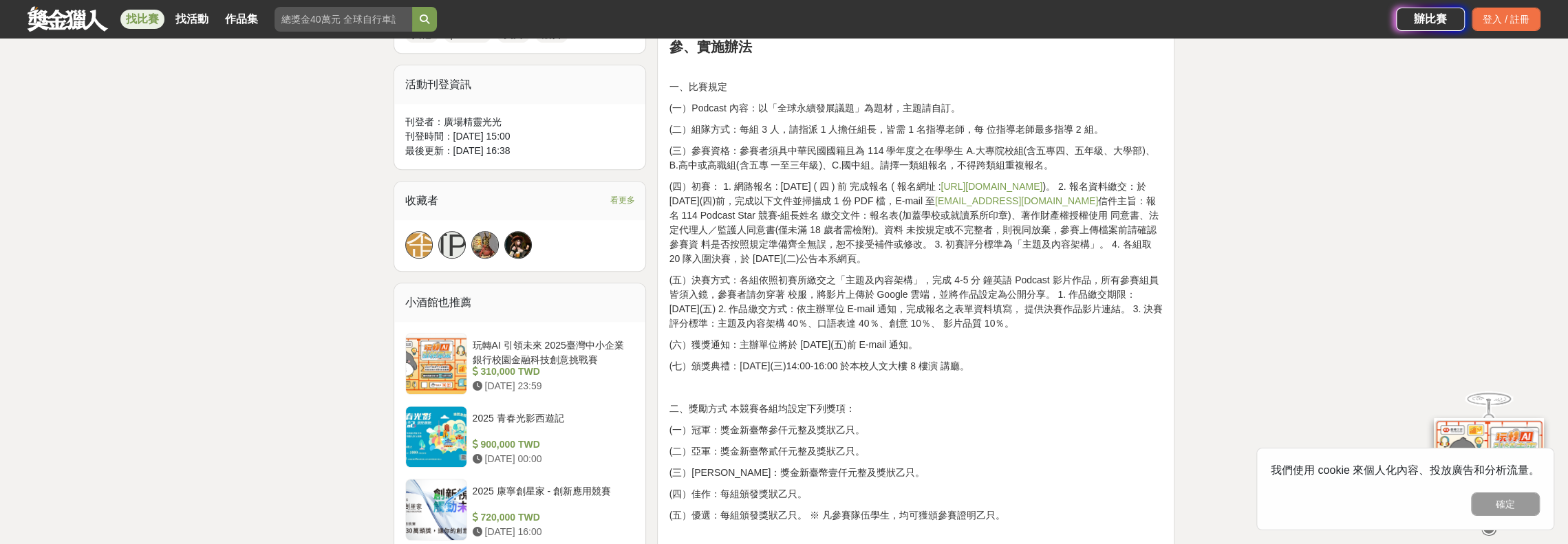
click at [912, 278] on p "(五）決賽方式：各組依照初賽所繳交之「主題及內容架構」，完成 4-5 分 鐘英語 Podcast 影片作品，所有參賽組員皆須入鏡，參賽者請勿穿著 校服，將影片…" at bounding box center [915, 302] width 494 height 58
drag, startPoint x: 939, startPoint y: 281, endPoint x: 955, endPoint y: 301, distance: 25.6
click at [940, 285] on p "(五）決賽方式：各組依照初賽所繳交之「主題及內容架構」，完成 4-5 分 鐘英語 Podcast 影片作品，所有參賽組員皆須入鏡，參賽者請勿穿著 校服，將影片…" at bounding box center [915, 302] width 494 height 58
drag, startPoint x: 955, startPoint y: 301, endPoint x: 983, endPoint y: 309, distance: 29.1
click at [956, 302] on p "(五）決賽方式：各組依照初賽所繳交之「主題及內容架構」，完成 4-5 分 鐘英語 Podcast 影片作品，所有參賽組員皆須入鏡，參賽者請勿穿著 校服，將影片…" at bounding box center [915, 302] width 494 height 58
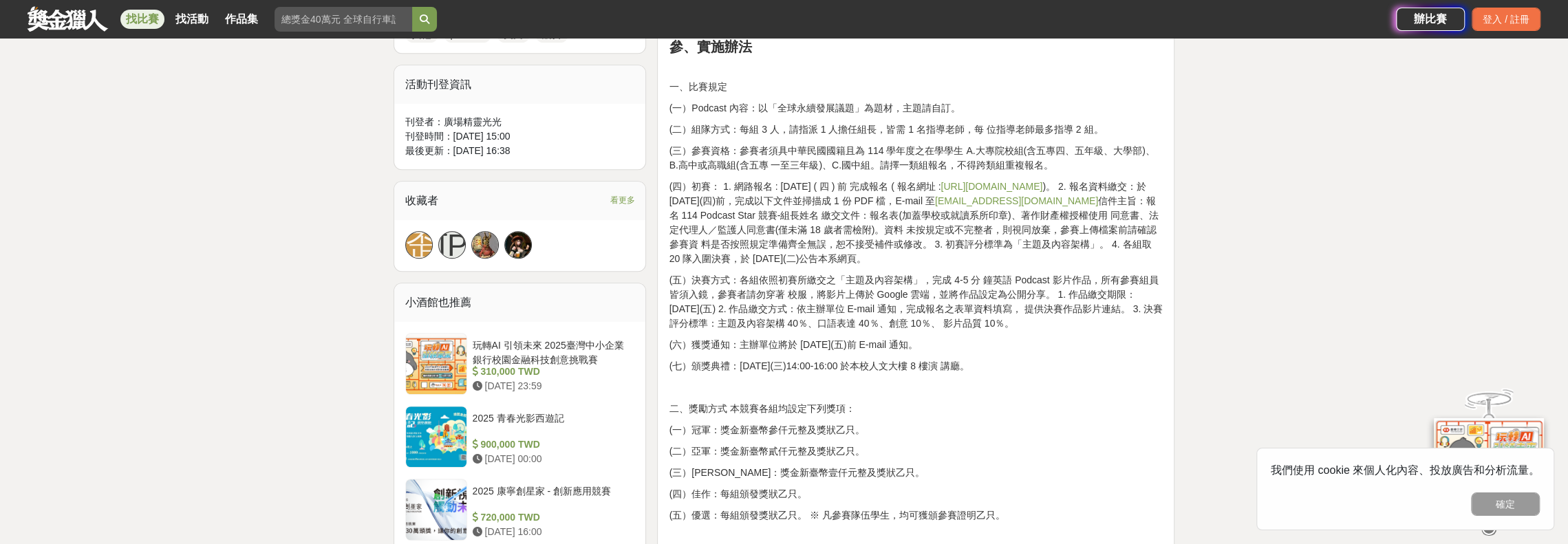
click at [987, 314] on p "(五）決賽方式：各組依照初賽所繳交之「主題及內容架構」，完成 4-5 分 鐘英語 Podcast 影片作品，所有參賽組員皆須入鏡，參賽者請勿穿著 校服，將影片…" at bounding box center [915, 302] width 494 height 58
drag, startPoint x: 995, startPoint y: 329, endPoint x: 1010, endPoint y: 326, distance: 15.3
click at [999, 329] on div "壹、競賽宗旨 本競賽旨在鼓勵學生透過英語 Podcast 表達對「全球永續發展議題」之想法， 培養創意思維與批判能力，進而展現青年多元觀點，提升學生全球公民意…" at bounding box center [915, 362] width 494 height 993
drag, startPoint x: 1010, startPoint y: 326, endPoint x: 1060, endPoint y: 326, distance: 50.0
click at [1030, 326] on p "(五）決賽方式：各組依照初賽所繳交之「主題及內容架構」，完成 4-5 分 鐘英語 Podcast 影片作品，所有參賽組員皆須入鏡，參賽者請勿穿著 校服，將影片…" at bounding box center [915, 302] width 494 height 58
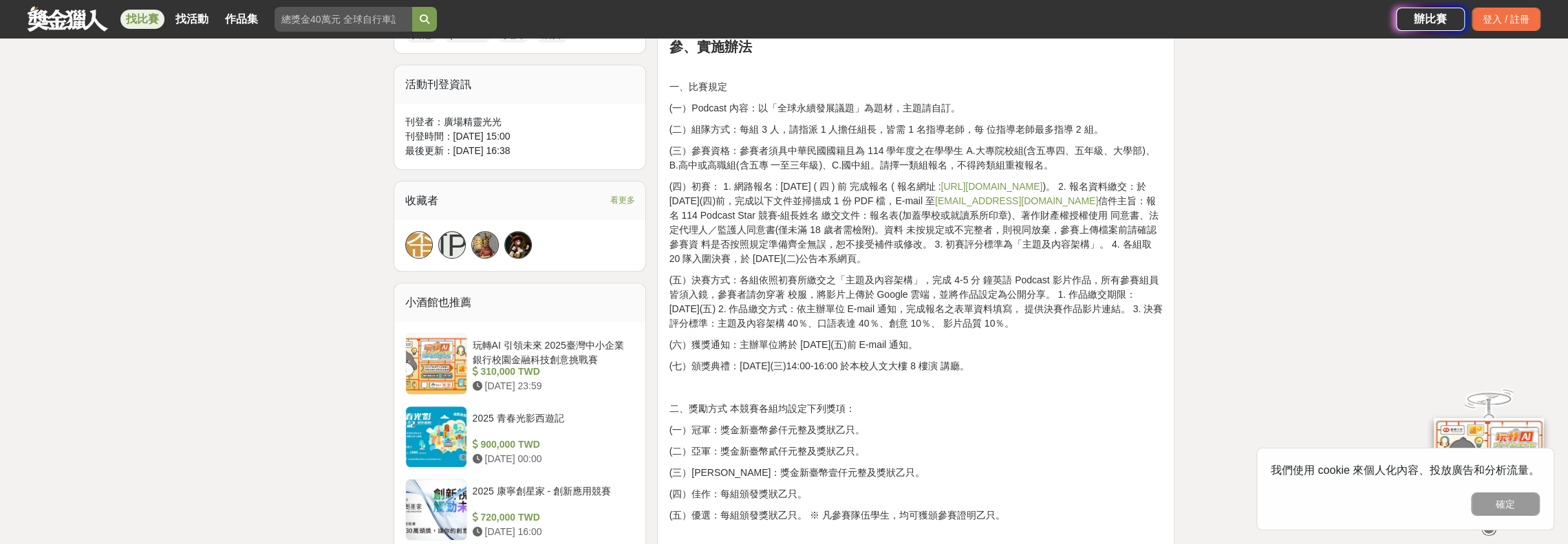
click at [1060, 326] on p "(五）決賽方式：各組依照初賽所繳交之「主題及內容架構」，完成 4-5 分 鐘英語 Podcast 影片作品，所有參賽組員皆須入鏡，參賽者請勿穿著 校服，將影片…" at bounding box center [915, 302] width 494 height 58
click at [1021, 370] on p "(七）頒獎典禮：[DATE](三)14:00-16:00 於本校人文大樓 8 樓演 講廳。" at bounding box center [915, 366] width 494 height 15
drag, startPoint x: 1105, startPoint y: 281, endPoint x: 1020, endPoint y: 366, distance: 120.2
click at [1020, 365] on div "壹、競賽宗旨 本競賽旨在鼓勵學生透過英語 Podcast 表達對「全球永續發展議題」之想法， 培養創意思維與批判能力，進而展現青年多元觀點，提升學生全球公民意…" at bounding box center [915, 362] width 494 height 993
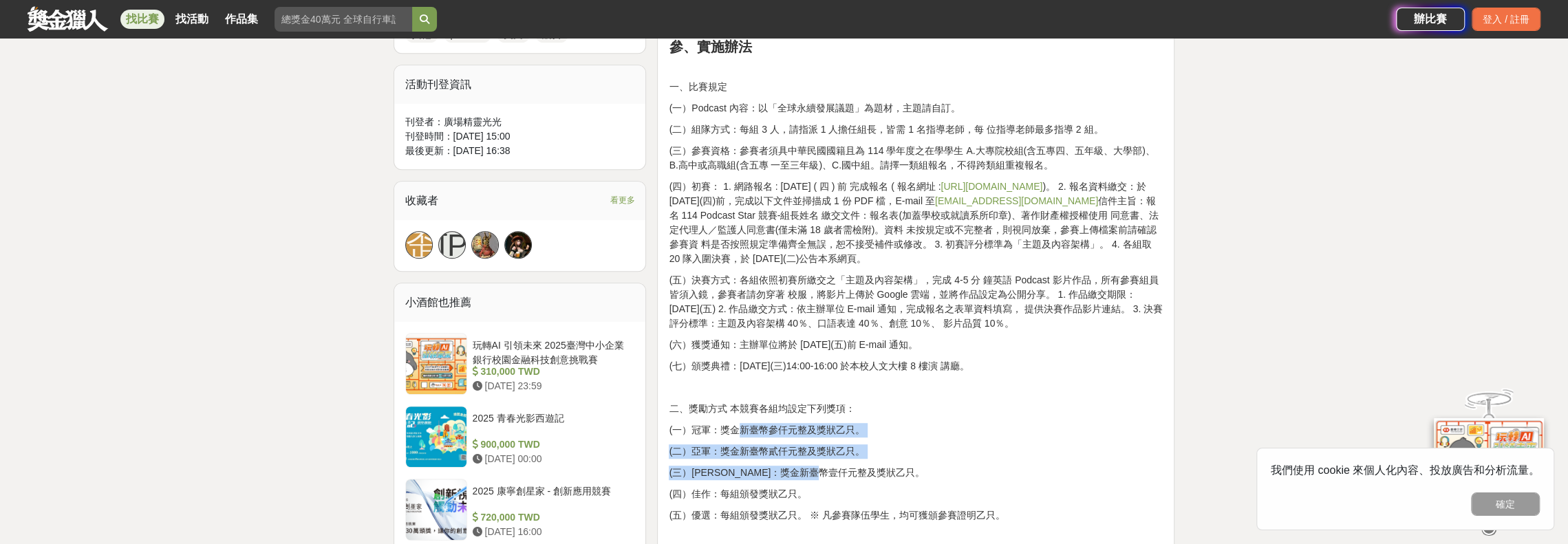
drag, startPoint x: 735, startPoint y: 423, endPoint x: 865, endPoint y: 477, distance: 140.8
click at [865, 477] on div "壹、競賽宗旨 本競賽旨在鼓勵學生透過英語 Podcast 表達對「全球永續發展議題」之想法， 培養創意思維與批判能力，進而展現青年多元觀點，提升學生全球公民意…" at bounding box center [915, 362] width 494 height 993
click at [984, 441] on div "壹、競賽宗旨 本競賽旨在鼓勵學生透過英語 Podcast 表達對「全球永續發展議題」之想法， 培養創意思維與批判能力，進而展現青年多元觀點，提升學生全球公民意…" at bounding box center [915, 362] width 494 height 993
drag, startPoint x: 769, startPoint y: 178, endPoint x: 1135, endPoint y: 260, distance: 375.1
click at [1135, 260] on p "(四）初賽： 1. 網路報名 : [DATE] ( 四 ) 前 完成報名 ( 報名網址 : [URL][DOMAIN_NAME] )。 2. 報名資料繳交：於…" at bounding box center [915, 222] width 494 height 87
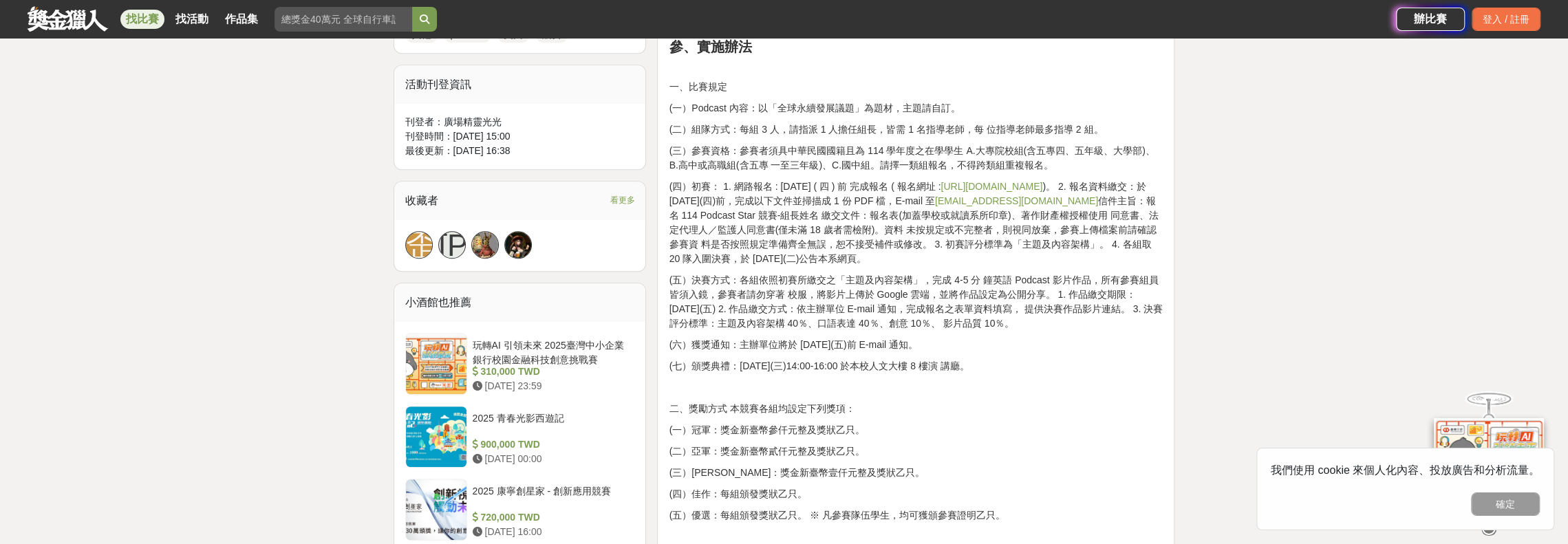
click at [1102, 267] on div "壹、競賽宗旨 本競賽旨在鼓勵學生透過英語 Podcast 表達對「全球永續發展議題」之想法， 培養創意思維與批判能力，進而展現青年多元觀點，提升學生全球公民意…" at bounding box center [915, 362] width 494 height 993
drag, startPoint x: 927, startPoint y: 263, endPoint x: 1124, endPoint y: 254, distance: 197.2
click at [1124, 254] on p "(四）初賽： 1. 網路報名 : [DATE] ( 四 ) 前 完成報名 ( 報名網址 : [URL][DOMAIN_NAME] )。 2. 報名資料繳交：於…" at bounding box center [915, 222] width 494 height 87
click at [1046, 292] on p "(五）決賽方式：各組依照初賽所繳交之「主題及內容架構」，完成 4-5 分 鐘英語 Podcast 影片作品，所有參賽組員皆須入鏡，參賽者請勿穿著 校服，將影片…" at bounding box center [915, 302] width 494 height 58
drag, startPoint x: 855, startPoint y: 154, endPoint x: 1058, endPoint y: 168, distance: 203.5
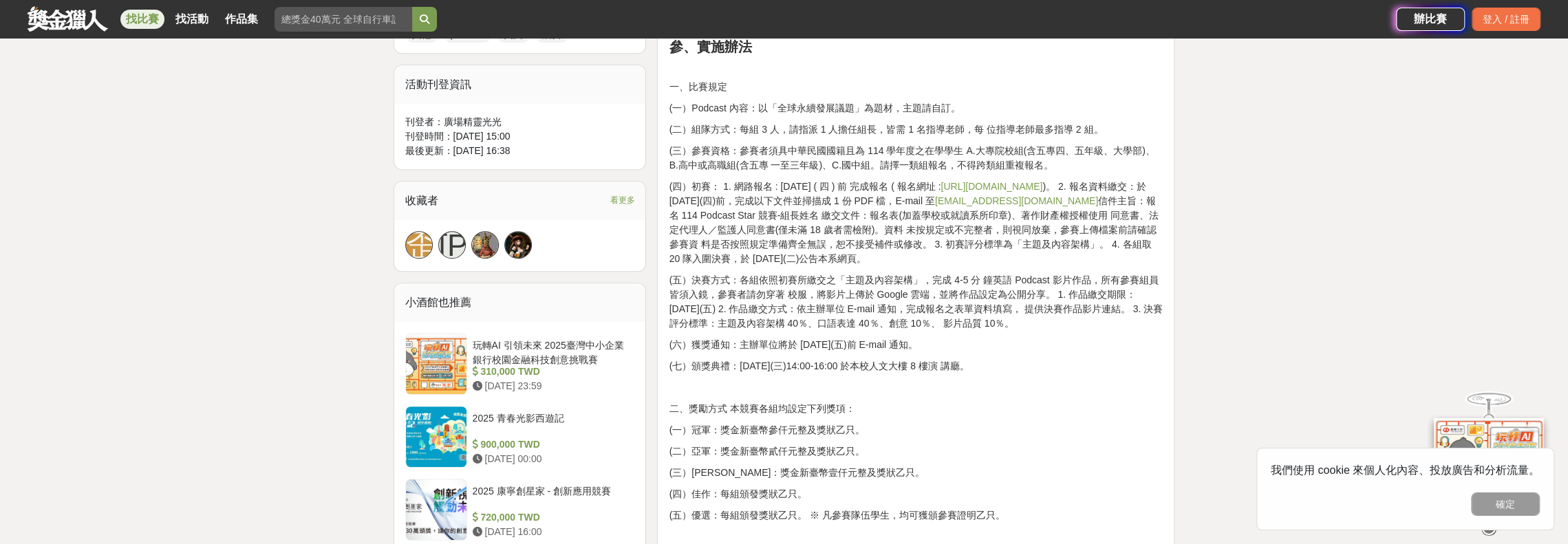
click at [1058, 168] on p "(三）參賽資格：參賽者須具中華民國國籍且為 114 學年度之在學學生 A.大專院校組(含五專四、五年級、大學部)、B.高中或高職組(含五專 一至三年級)、C.…" at bounding box center [915, 159] width 494 height 29
drag, startPoint x: 1018, startPoint y: 121, endPoint x: 1110, endPoint y: 124, distance: 92.0
click at [1110, 124] on p "(二）組隊方式：每組 3 人，請指派 1 人擔任組長，皆需 1 名指導老師，每 位指導老師最多指導 2 組。" at bounding box center [915, 129] width 494 height 15
click at [969, 267] on div "壹、競賽宗旨 本競賽旨在鼓勵學生透過英語 Podcast 表達對「全球永續發展議題」之想法， 培養創意思維與批判能力，進而展現青年多元觀點，提升學生全球公民意…" at bounding box center [915, 362] width 494 height 993
drag, startPoint x: 732, startPoint y: 128, endPoint x: 875, endPoint y: 124, distance: 143.1
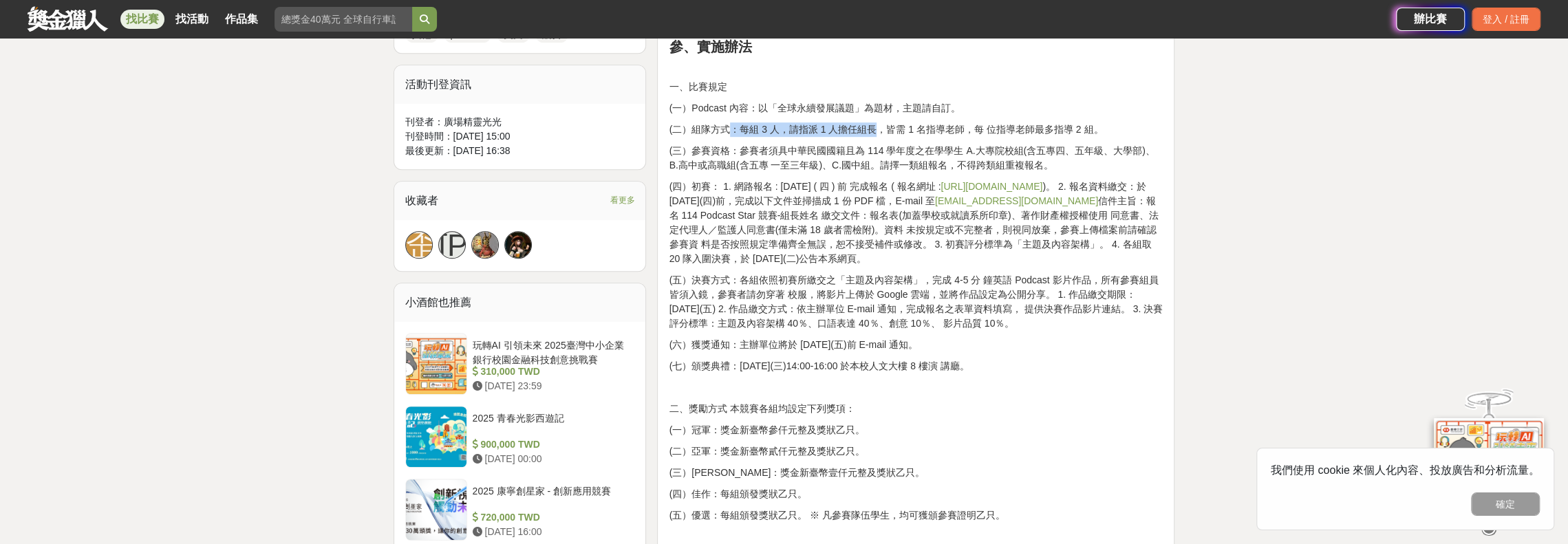
click at [875, 124] on p "(二）組隊方式：每組 3 人，請指派 1 人擔任組長，皆需 1 名指導老師，每 位指導老師最多指導 2 組。" at bounding box center [915, 129] width 494 height 15
drag, startPoint x: 881, startPoint y: 210, endPoint x: 1017, endPoint y: 211, distance: 136.0
click at [891, 210] on p "(四）初賽： 1. 網路報名 : [DATE] ( 四 ) 前 完成報名 ( 報名網址 : [URL][DOMAIN_NAME] )。 2. 報名資料繳交：於…" at bounding box center [915, 222] width 494 height 87
click at [1017, 211] on p "(四）初賽： 1. 網路報名 : [DATE] ( 四 ) 前 完成報名 ( 報名網址 : [URL][DOMAIN_NAME] )。 2. 報名資料繳交：於…" at bounding box center [915, 222] width 494 height 87
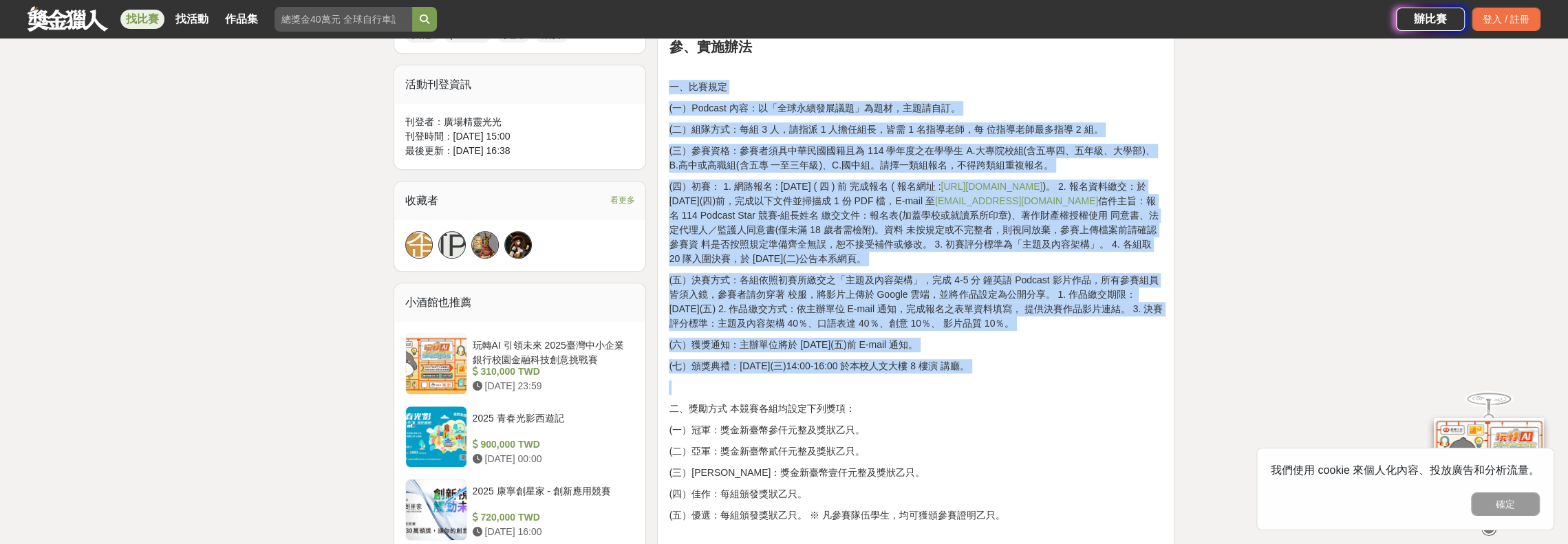
drag, startPoint x: 670, startPoint y: 84, endPoint x: 1016, endPoint y: 374, distance: 451.5
click at [1016, 374] on div "壹、競賽宗旨 本競賽旨在鼓勵學生透過英語 Podcast 表達對「全球永續發展議題」之想法， 培養創意思維與批判能力，進而展現青年多元觀點，提升學生全球公民意…" at bounding box center [915, 362] width 494 height 993
click at [925, 320] on p "(五）決賽方式：各組依照初賽所繳交之「主題及內容架構」，完成 4-5 分 鐘英語 Podcast 影片作品，所有參賽組員皆須入鏡，參賽者請勿穿著 校服，將影片…" at bounding box center [915, 302] width 494 height 58
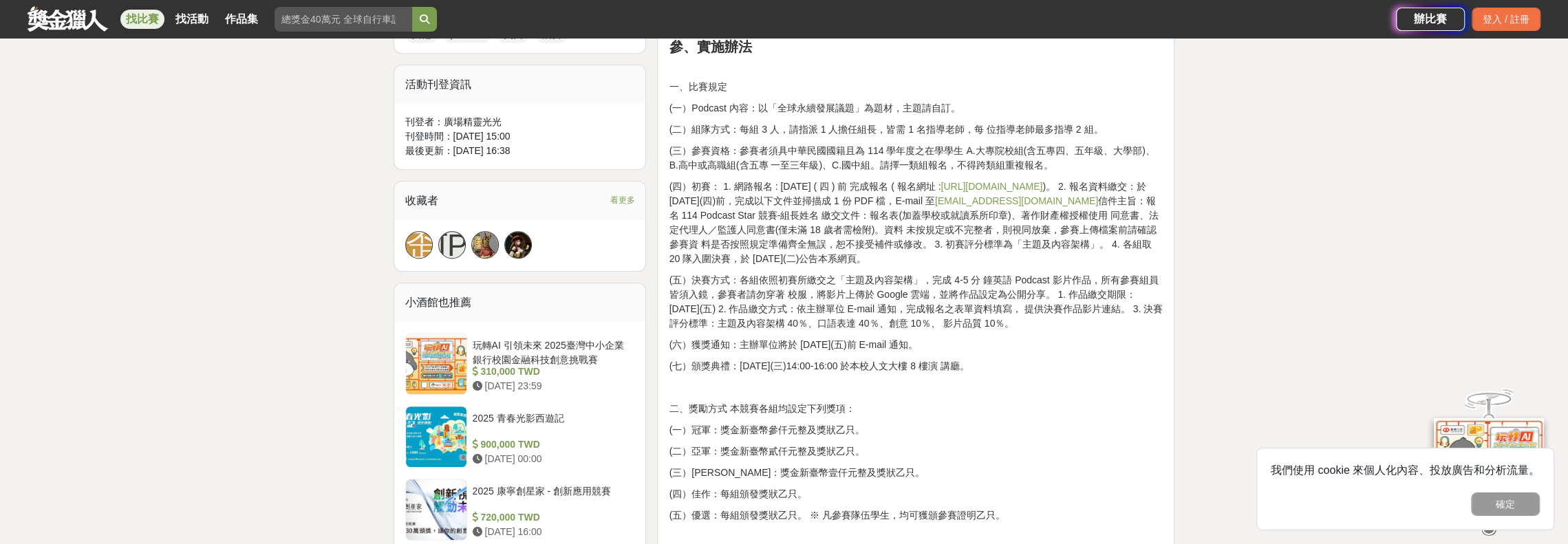
drag, startPoint x: 994, startPoint y: 324, endPoint x: 1008, endPoint y: 326, distance: 14.1
click at [1001, 326] on p "(五）決賽方式：各組依照初賽所繳交之「主題及內容架構」，完成 4-5 分 鐘英語 Podcast 影片作品，所有參賽組員皆須入鏡，參賽者請勿穿著 校服，將影片…" at bounding box center [915, 302] width 494 height 58
click at [1034, 321] on p "(五）決賽方式：各組依照初賽所繳交之「主題及內容架構」，完成 4-5 分 鐘英語 Podcast 影片作品，所有參賽組員皆須入鏡，參賽者請勿穿著 校服，將影片…" at bounding box center [915, 302] width 494 height 58
